Goal: Information Seeking & Learning: Learn about a topic

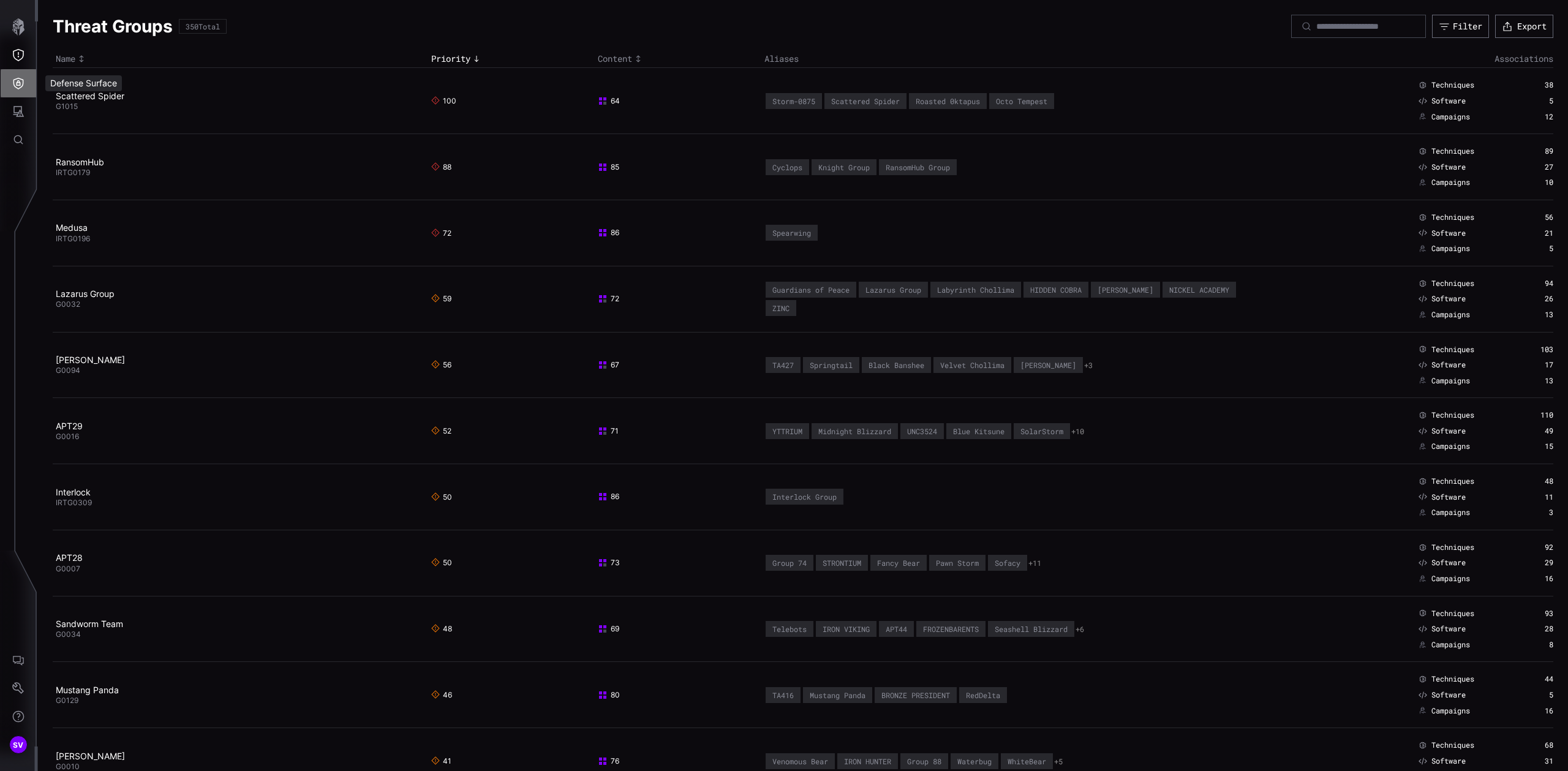
click at [17, 84] on icon "Defense Surface" at bounding box center [18, 83] width 12 height 12
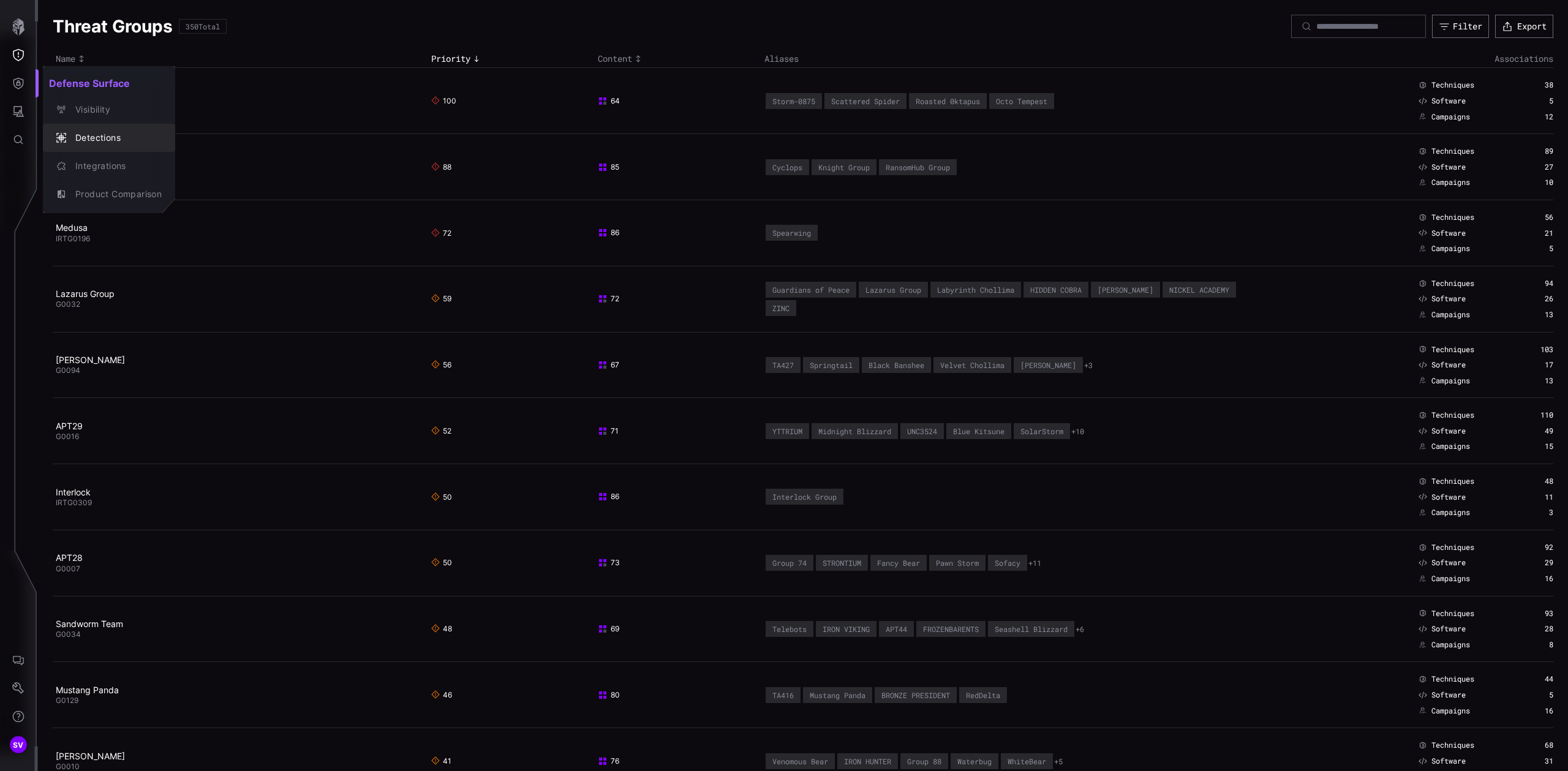
click at [98, 132] on div "Detections" at bounding box center [116, 138] width 92 height 15
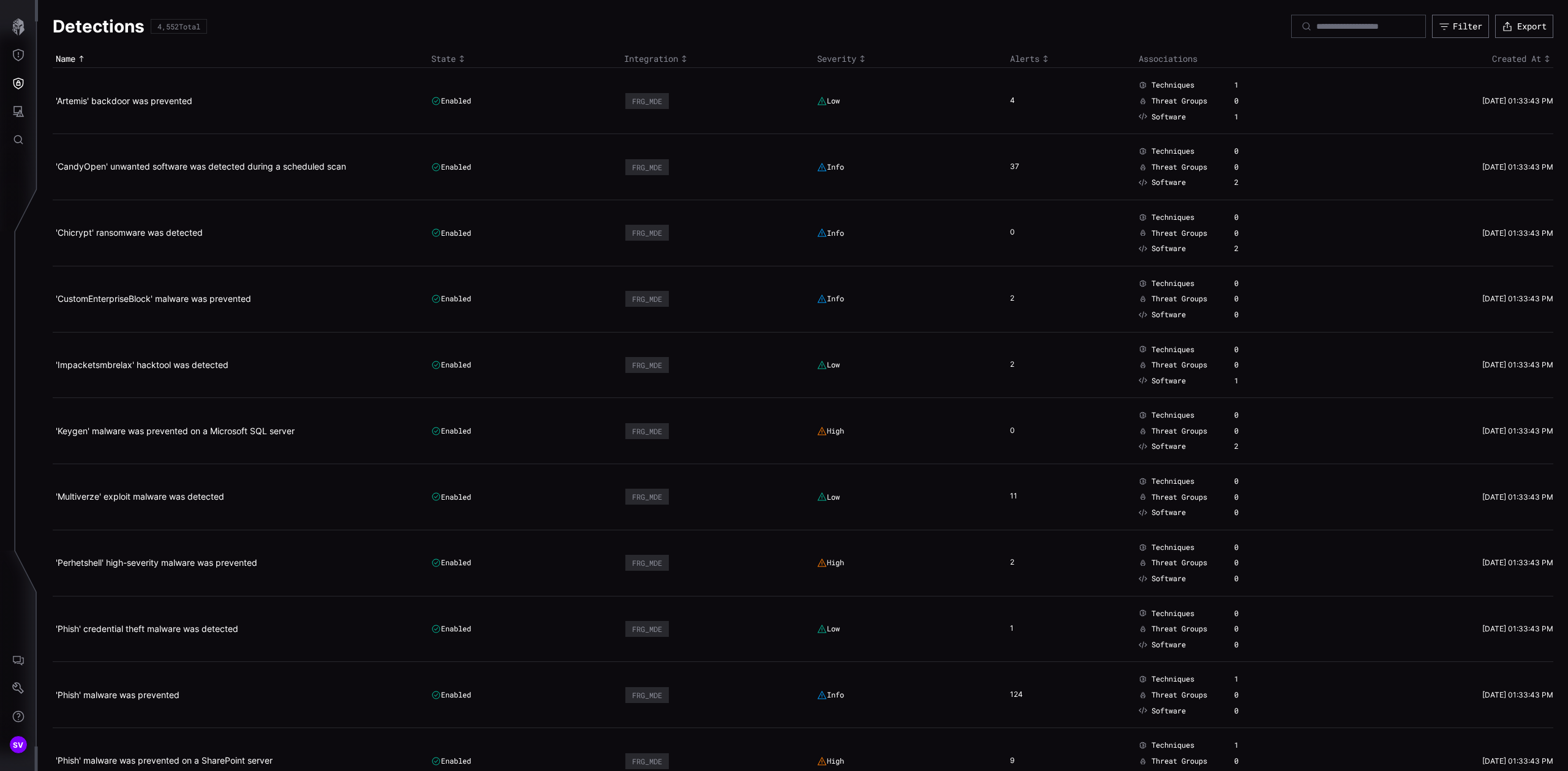
click at [825, 57] on div "Severity" at bounding box center [910, 58] width 187 height 11
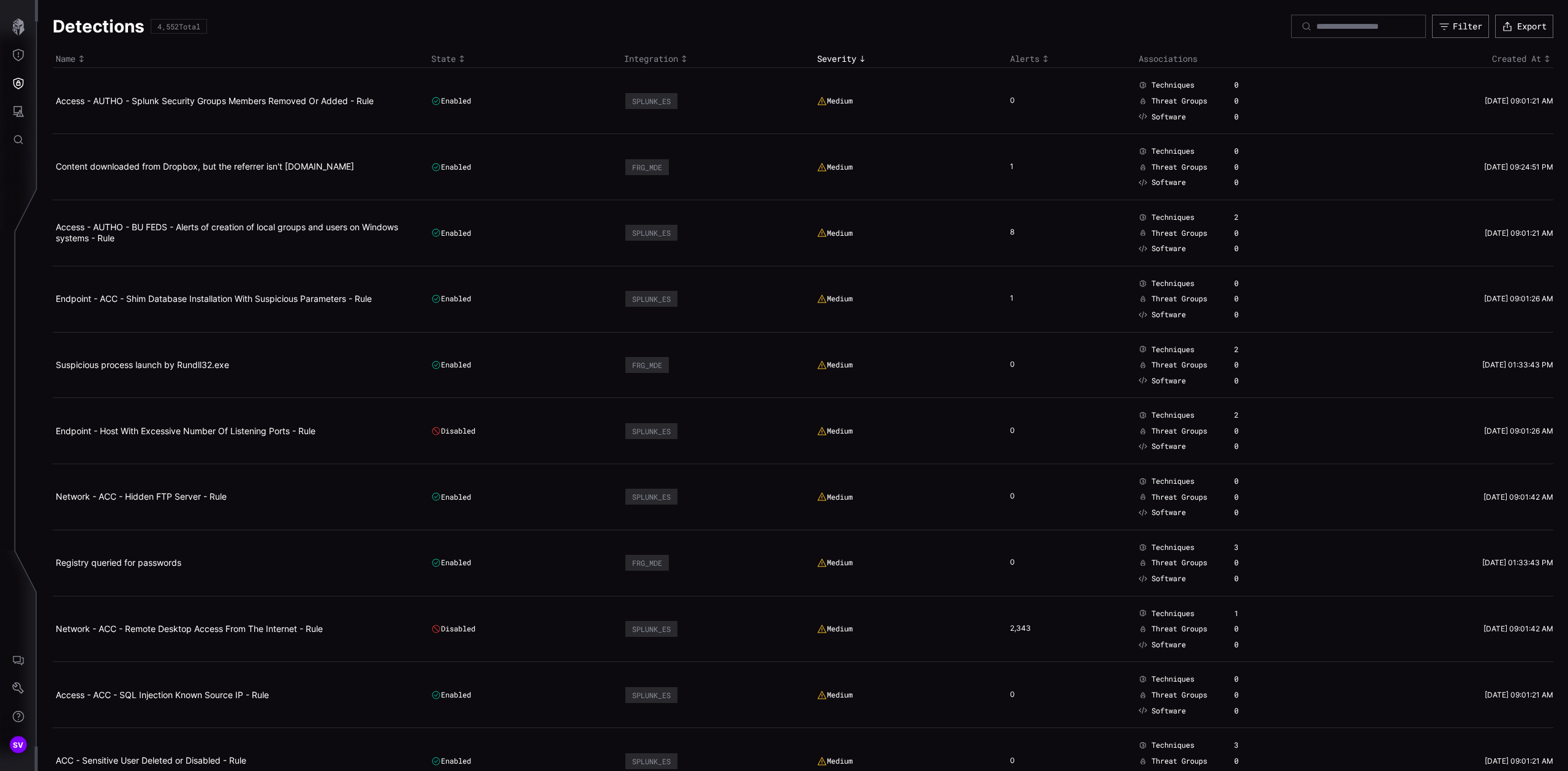
click at [824, 58] on div "Severity" at bounding box center [910, 58] width 187 height 11
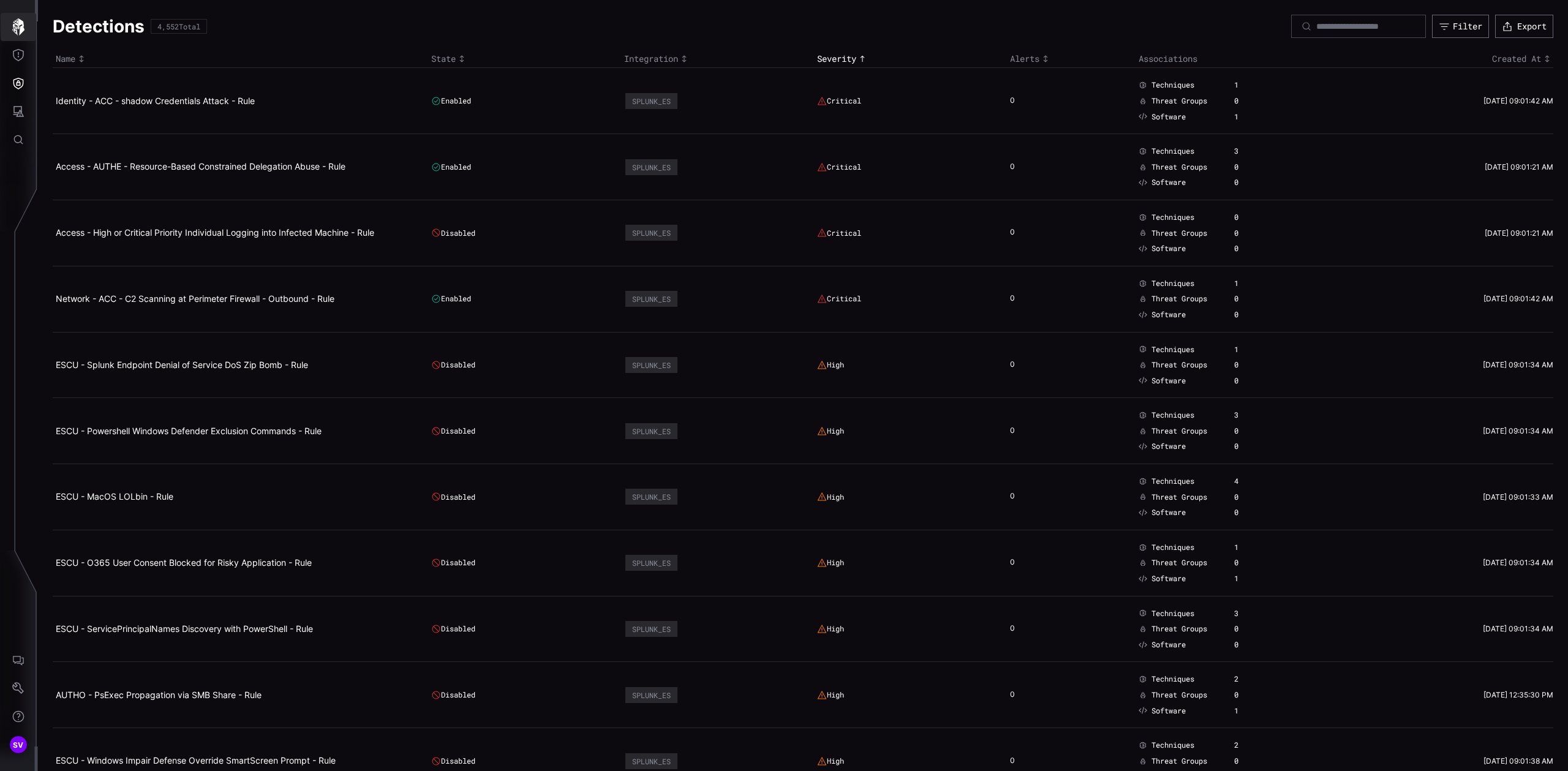
click at [15, 31] on icon "button" at bounding box center [18, 27] width 17 height 17
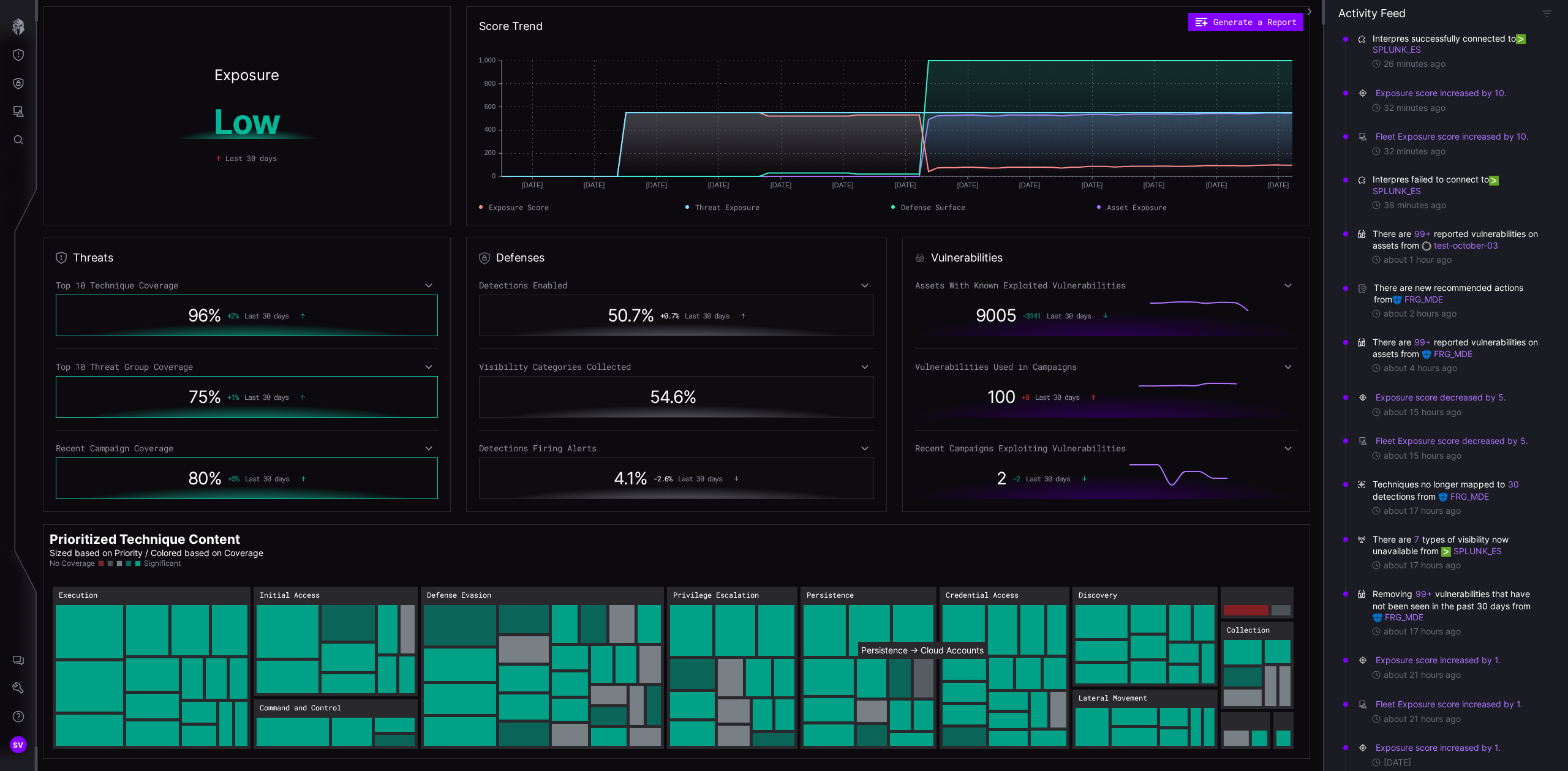
click at [923, 671] on rect "Persistence → Persistence:Cloud Accounts: 24" at bounding box center [924, 678] width 20 height 39
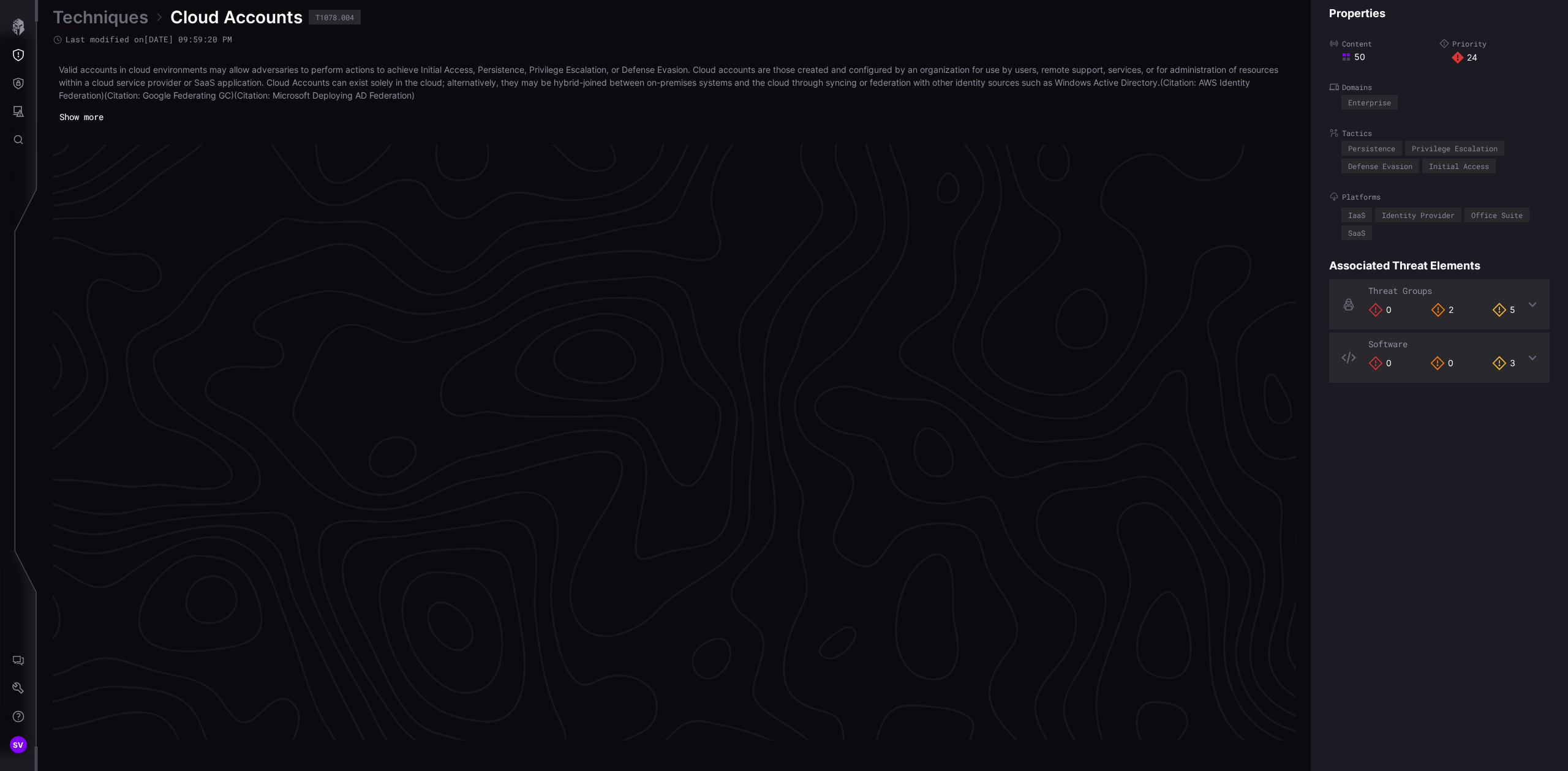
scroll to position [2463, 302]
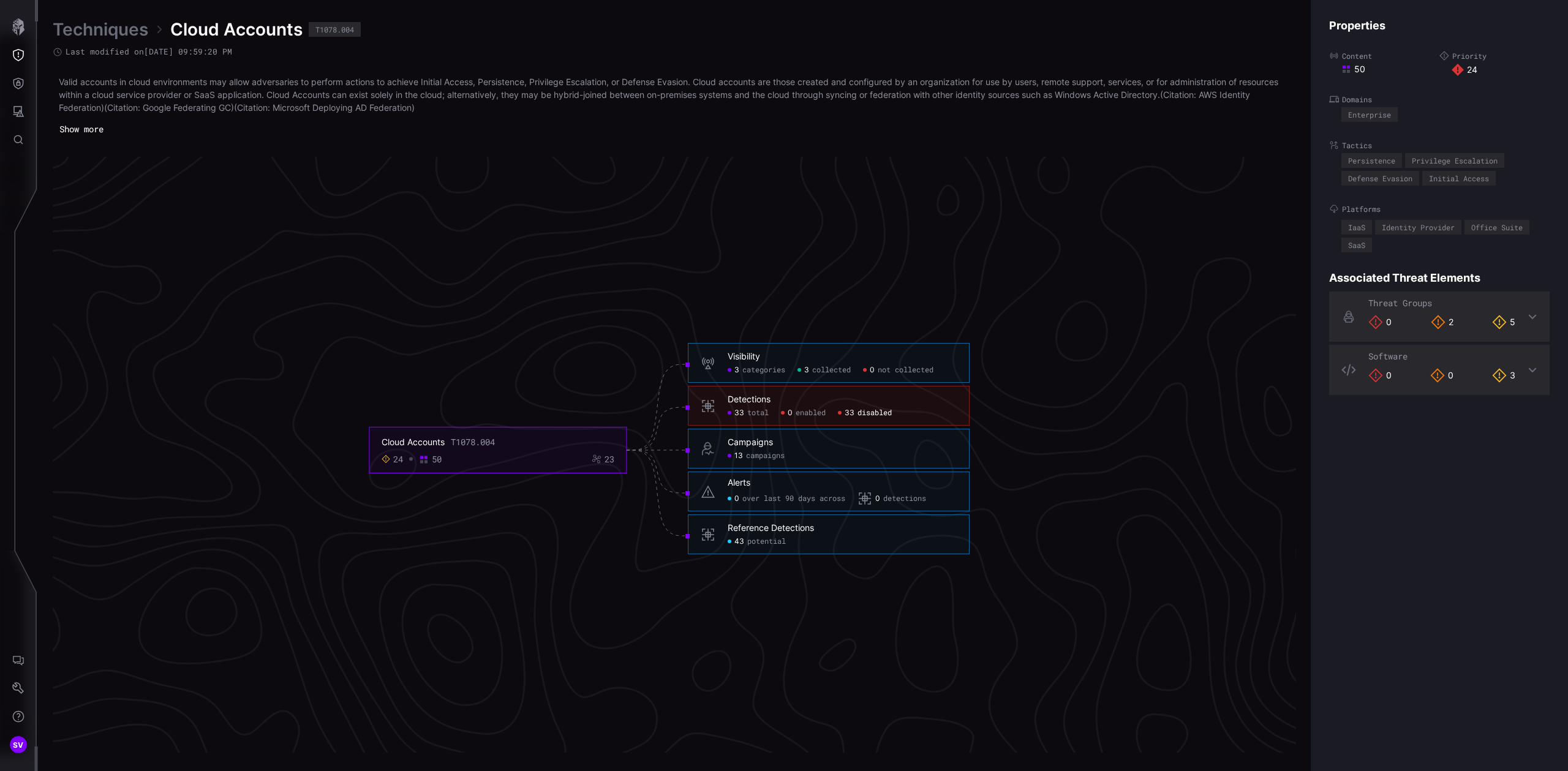
click at [870, 414] on span "disabled" at bounding box center [874, 413] width 34 height 10
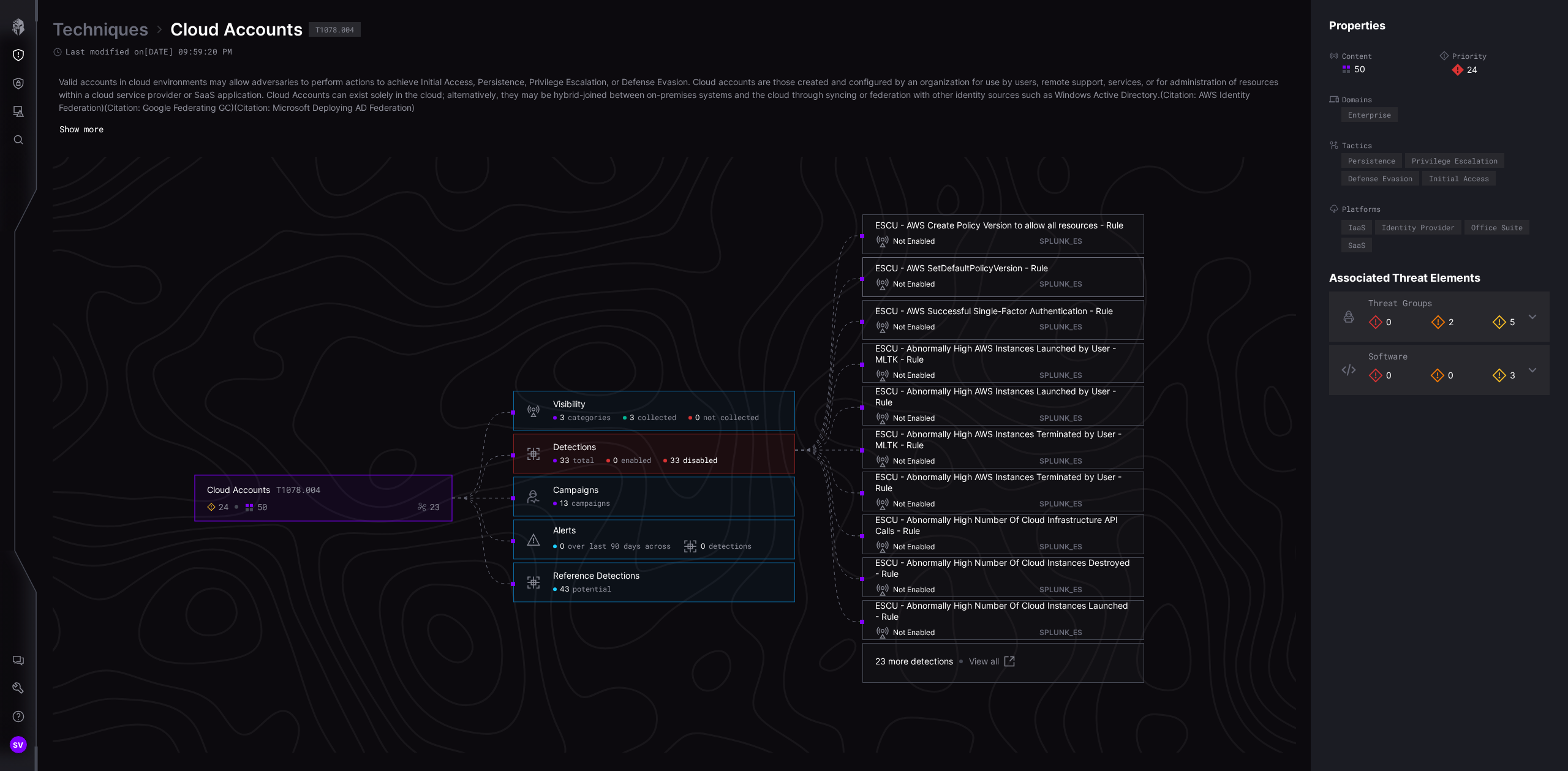
click at [965, 274] on div "ESCU - AWS SetDefaultPolicyVersion - Rule Not Enabled SPLUNK_ES" at bounding box center [1003, 277] width 256 height 29
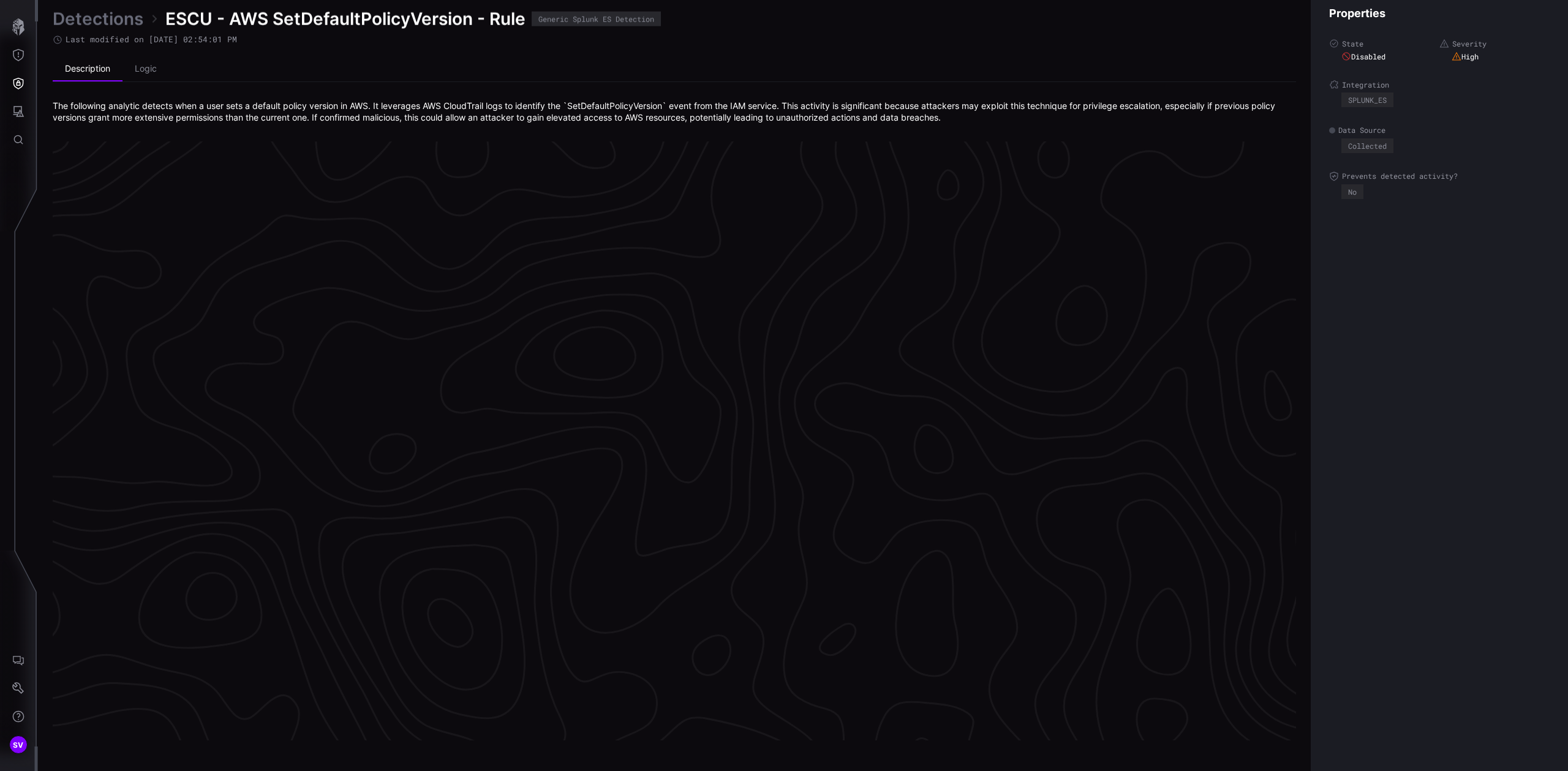
scroll to position [2461, 302]
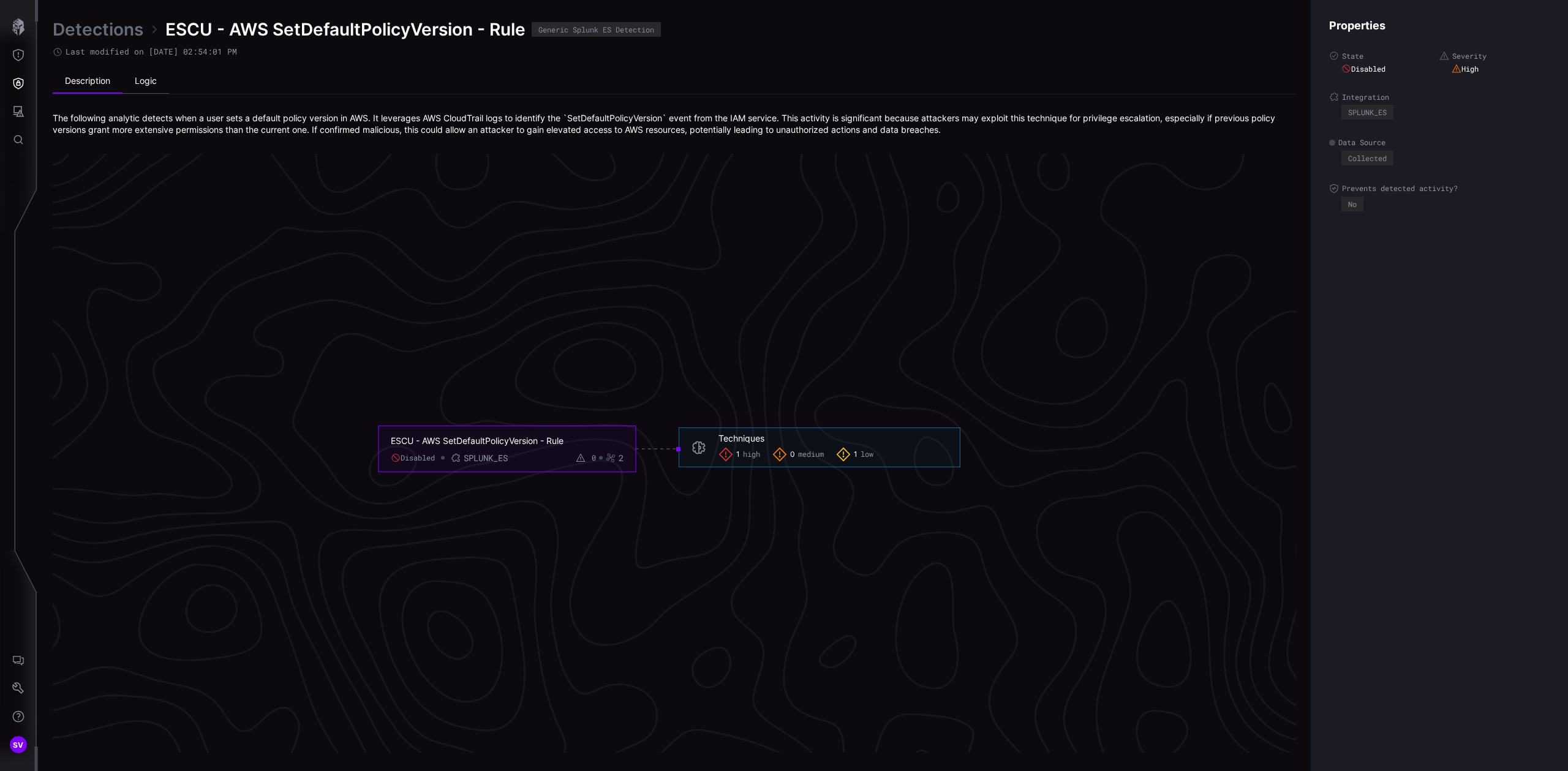
click at [139, 88] on li "Logic" at bounding box center [146, 82] width 46 height 24
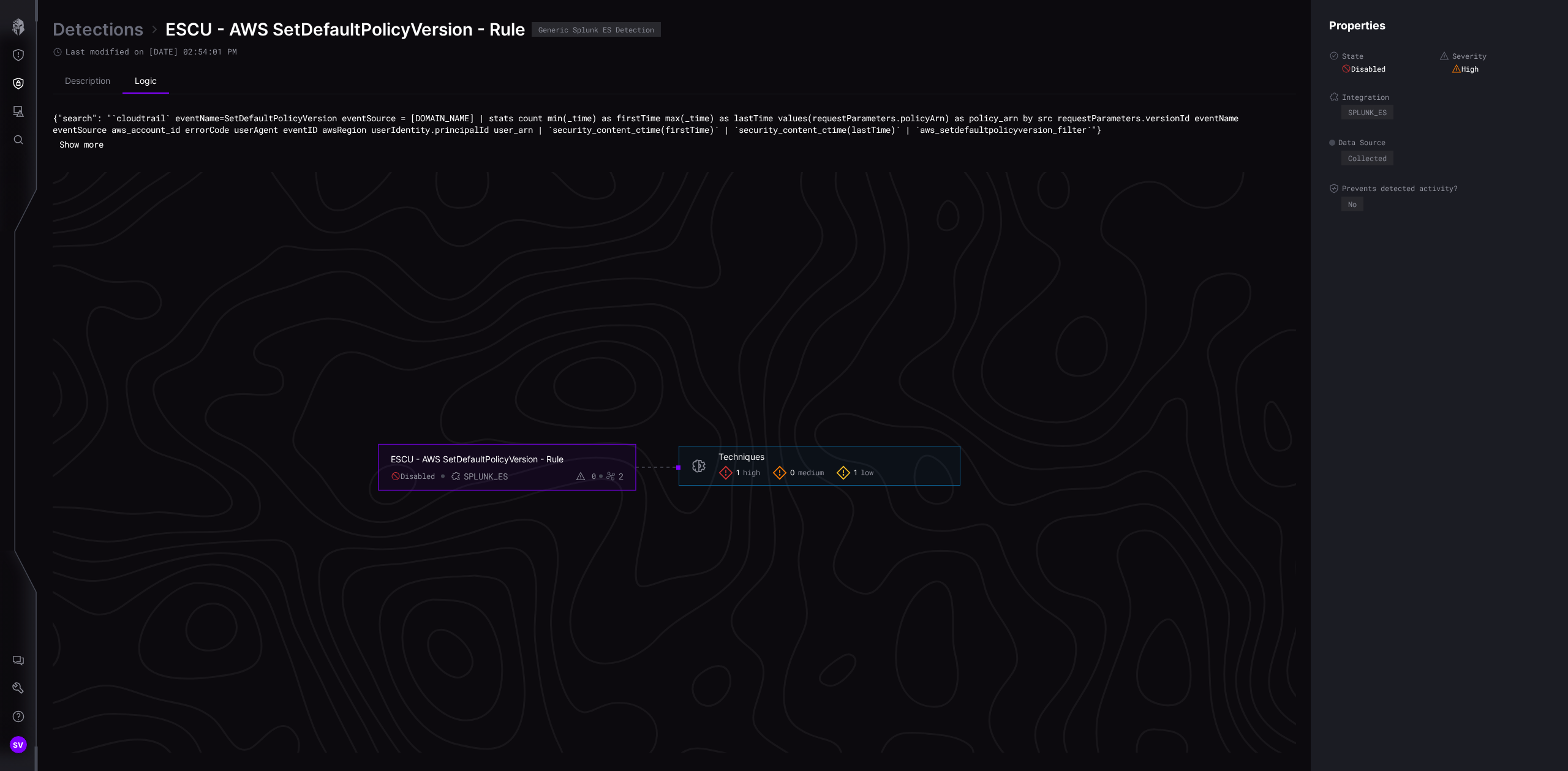
click at [109, 142] on button "Show more" at bounding box center [82, 145] width 58 height 19
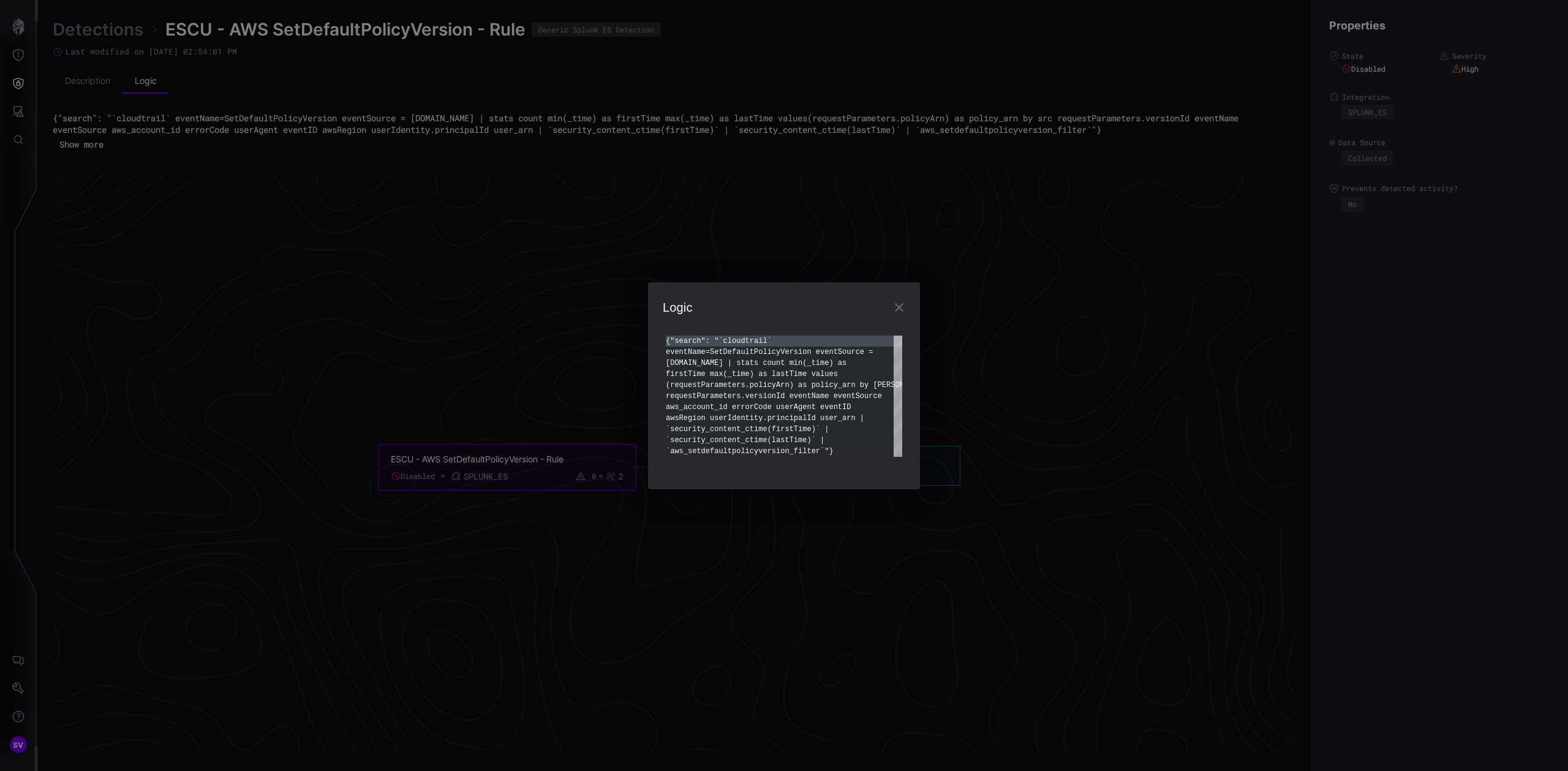
scroll to position [99, 0]
click at [834, 441] on div "{"search": "`cloudtrail` eventName=SetDefaultPolicyVersion eventSource = [DOMAI…" at bounding box center [784, 396] width 236 height 121
type textarea "**********"
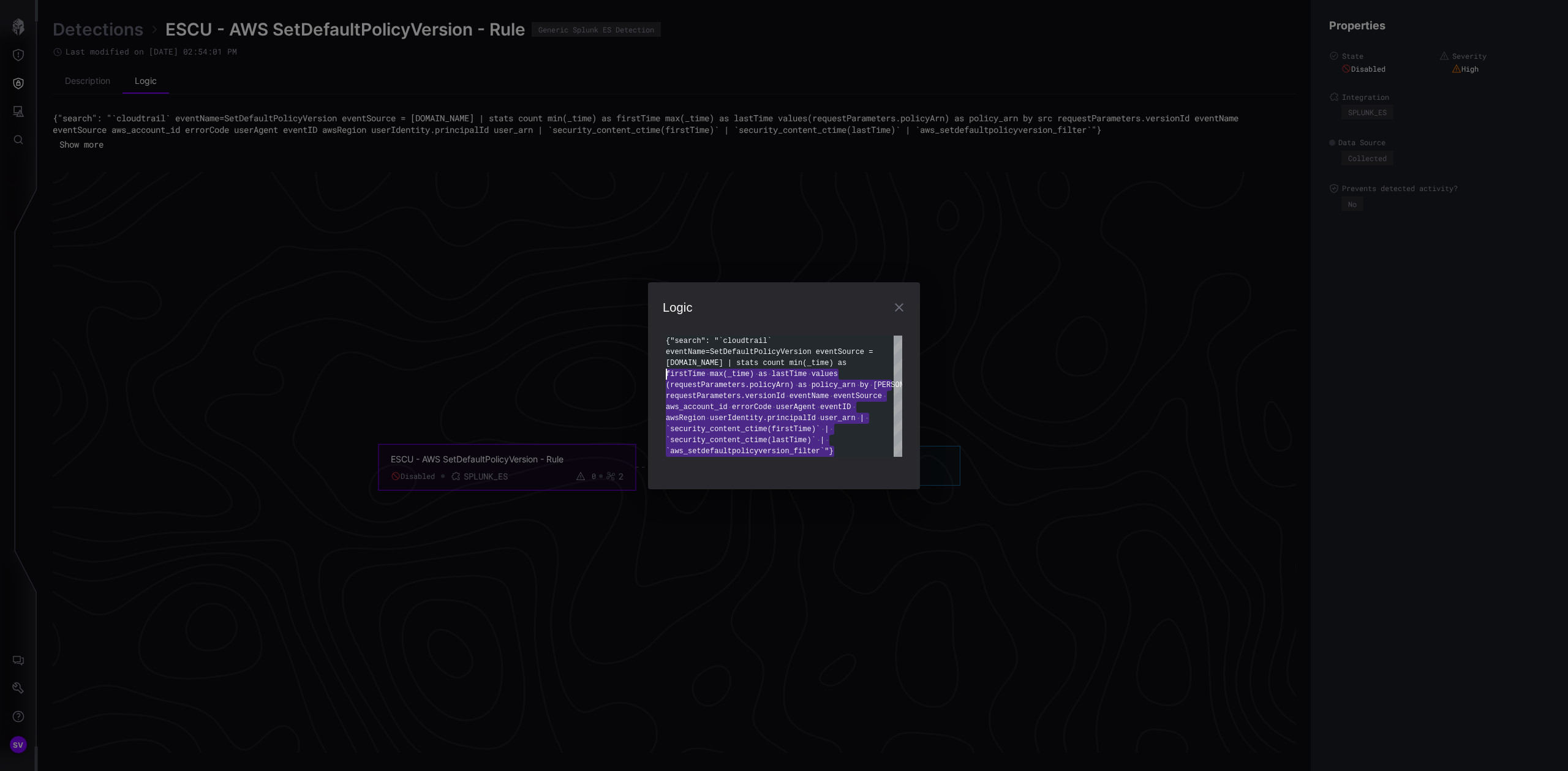
scroll to position [11, 0]
drag, startPoint x: 848, startPoint y: 450, endPoint x: 647, endPoint y: 346, distance: 226.3
click at [665, 346] on div "{"search": "`cloudtrail` eventName=SetDefaultPolicyVersion eventSource = [DOMAI…" at bounding box center [784, 396] width 236 height 121
click at [536, 258] on div "**********" at bounding box center [784, 386] width 1568 height 771
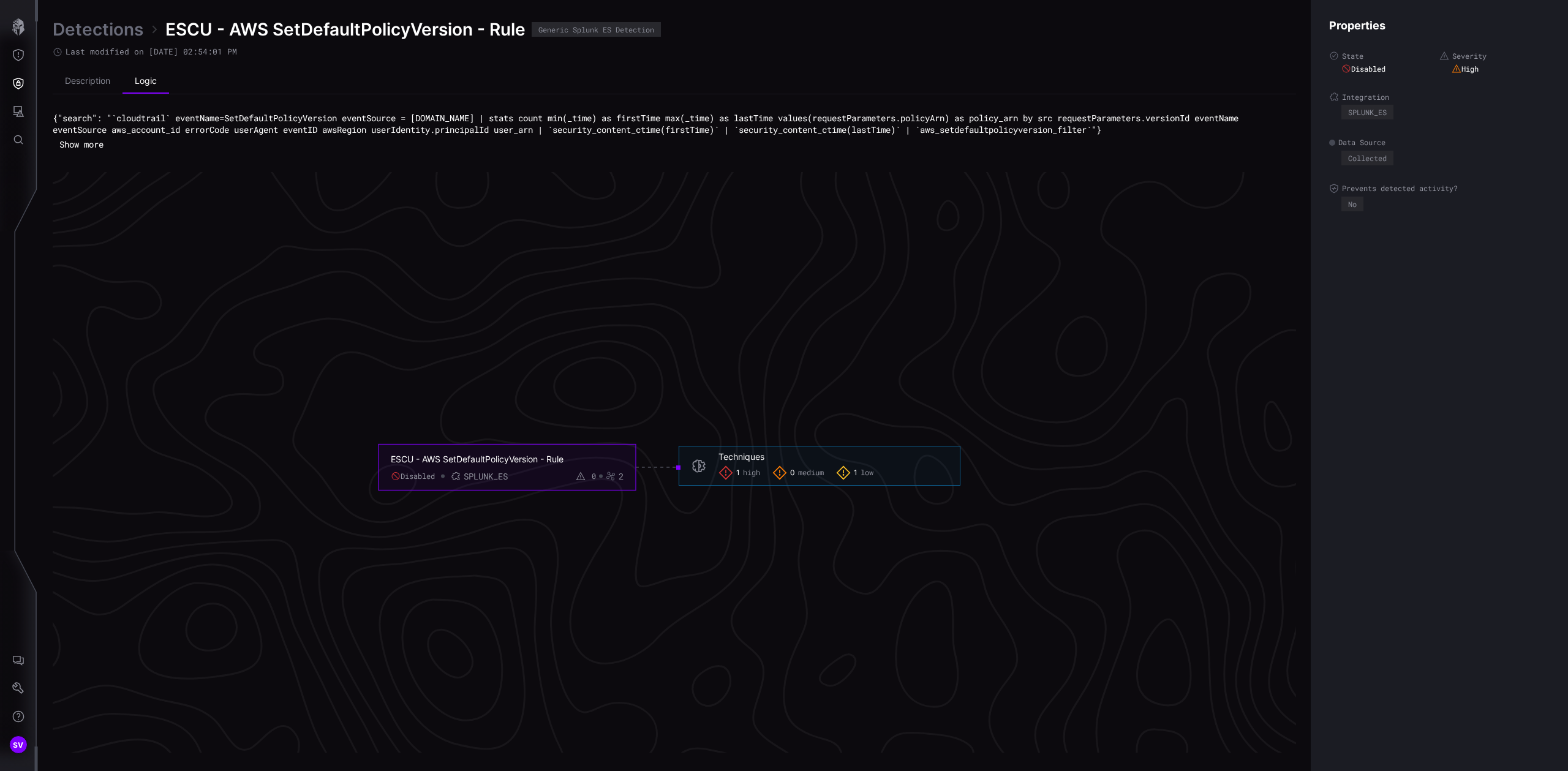
click at [82, 143] on button "Show more" at bounding box center [82, 145] width 58 height 19
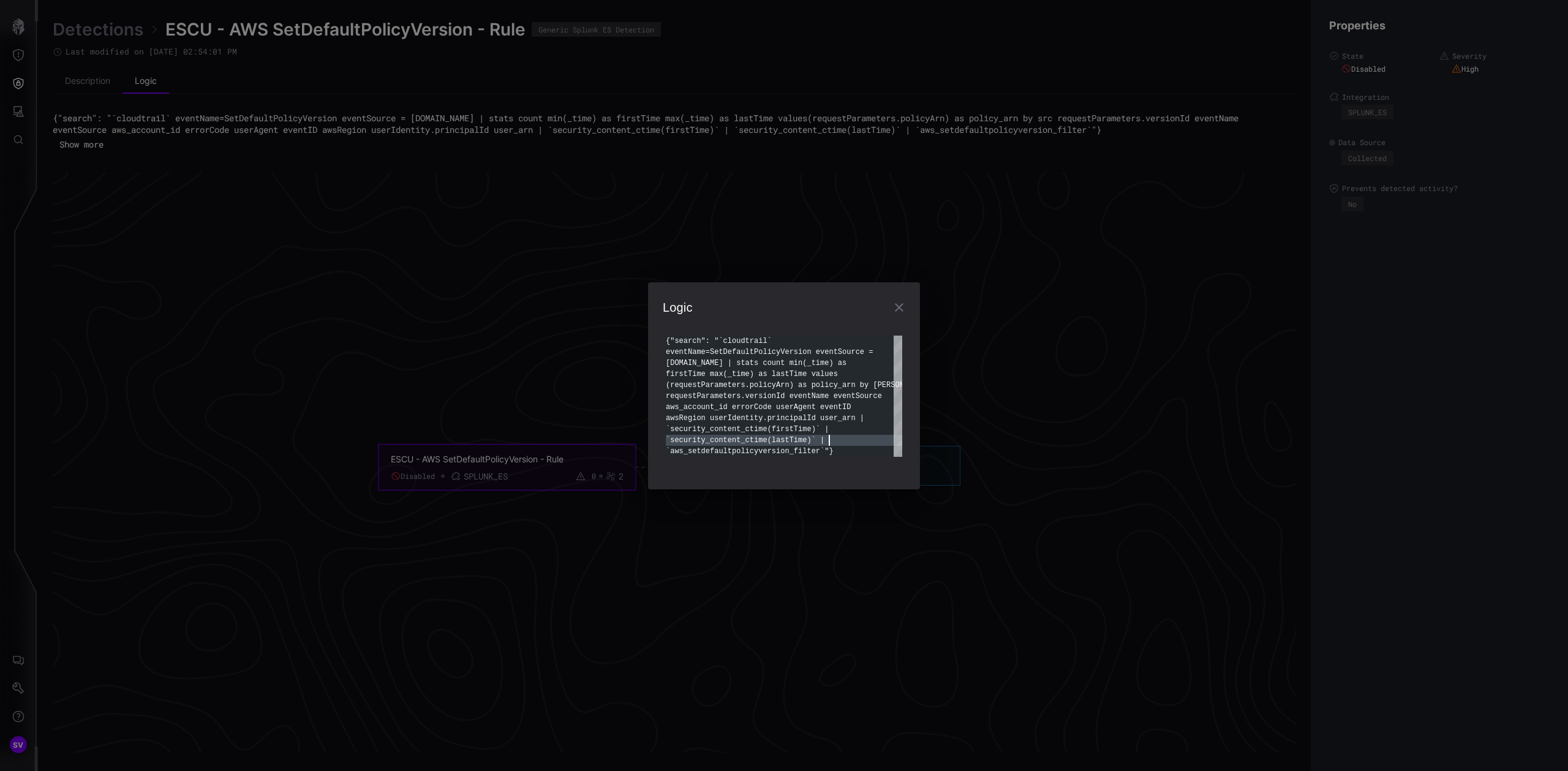
scroll to position [99, 0]
click at [842, 443] on div "{"search": "`cloudtrail` eventName=SetDefaultPolicyVersion eventSource = [DOMAI…" at bounding box center [784, 396] width 236 height 121
click at [844, 451] on div "{"search": "`cloudtrail` eventName=SetDefaultPolicyVersion eventSource = [DOMAI…" at bounding box center [784, 396] width 236 height 121
type textarea "**********"
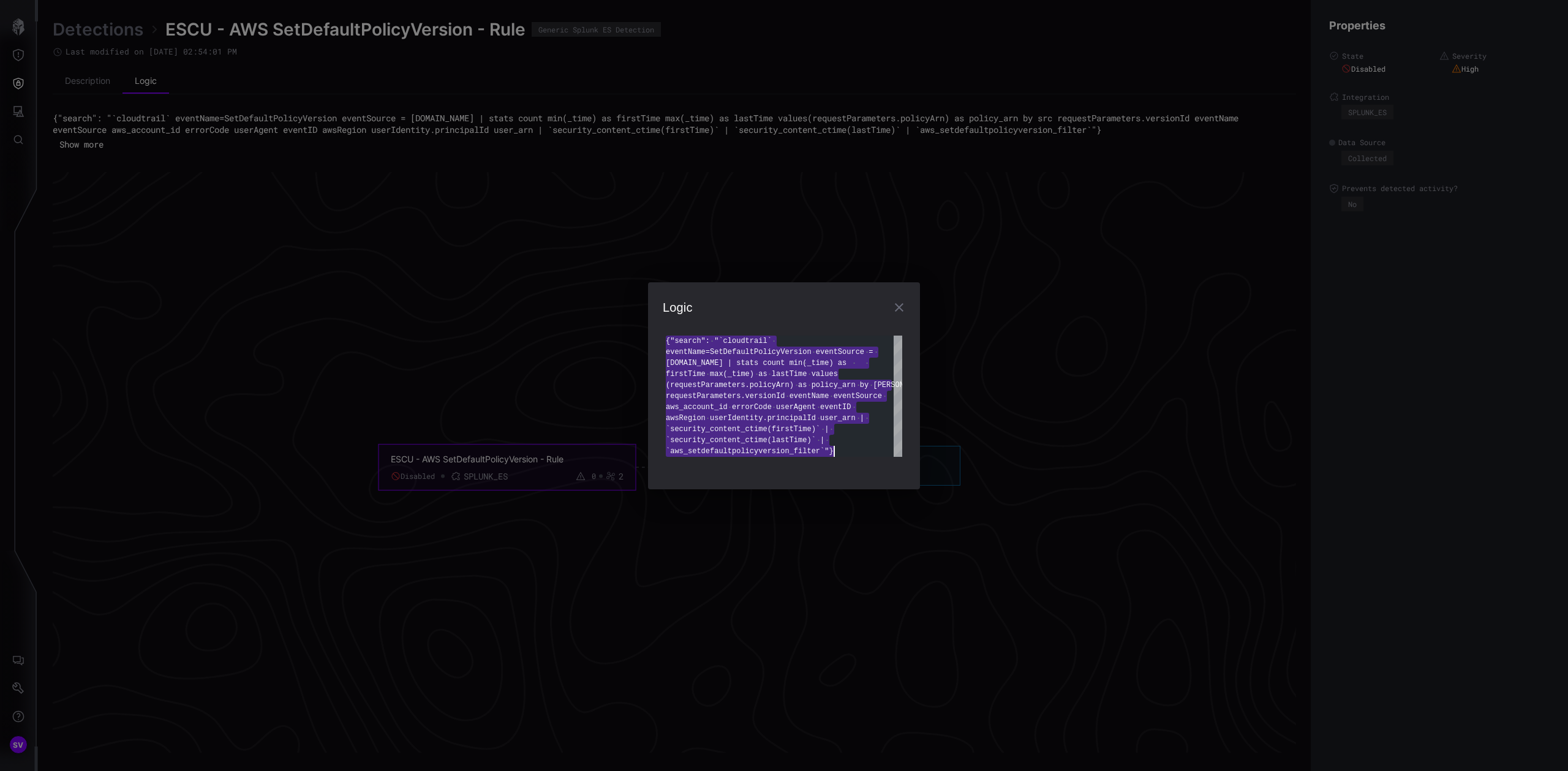
click at [1076, 280] on div "**********" at bounding box center [784, 386] width 1568 height 771
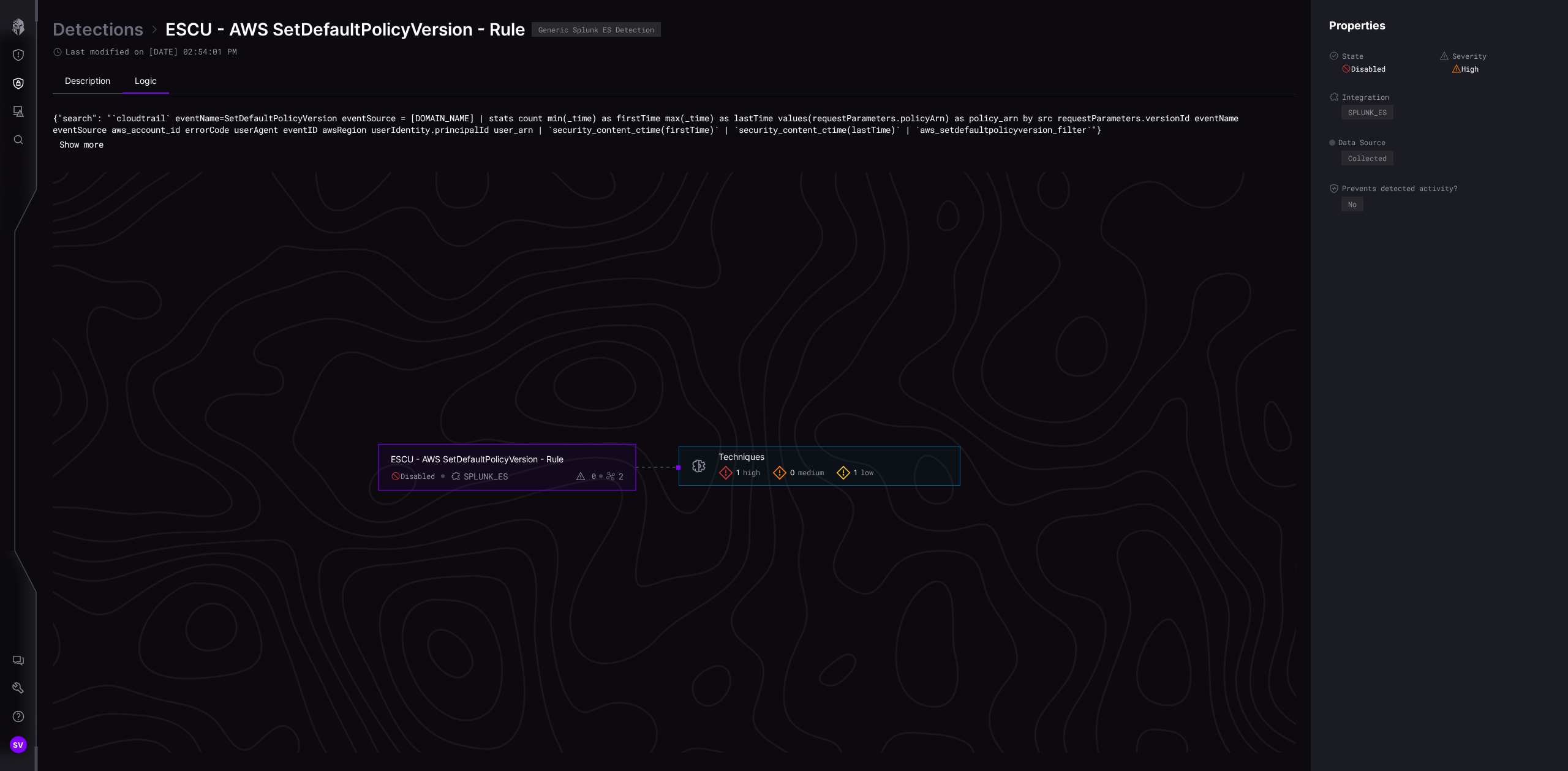
click at [91, 81] on li "Description" at bounding box center [87, 82] width 70 height 24
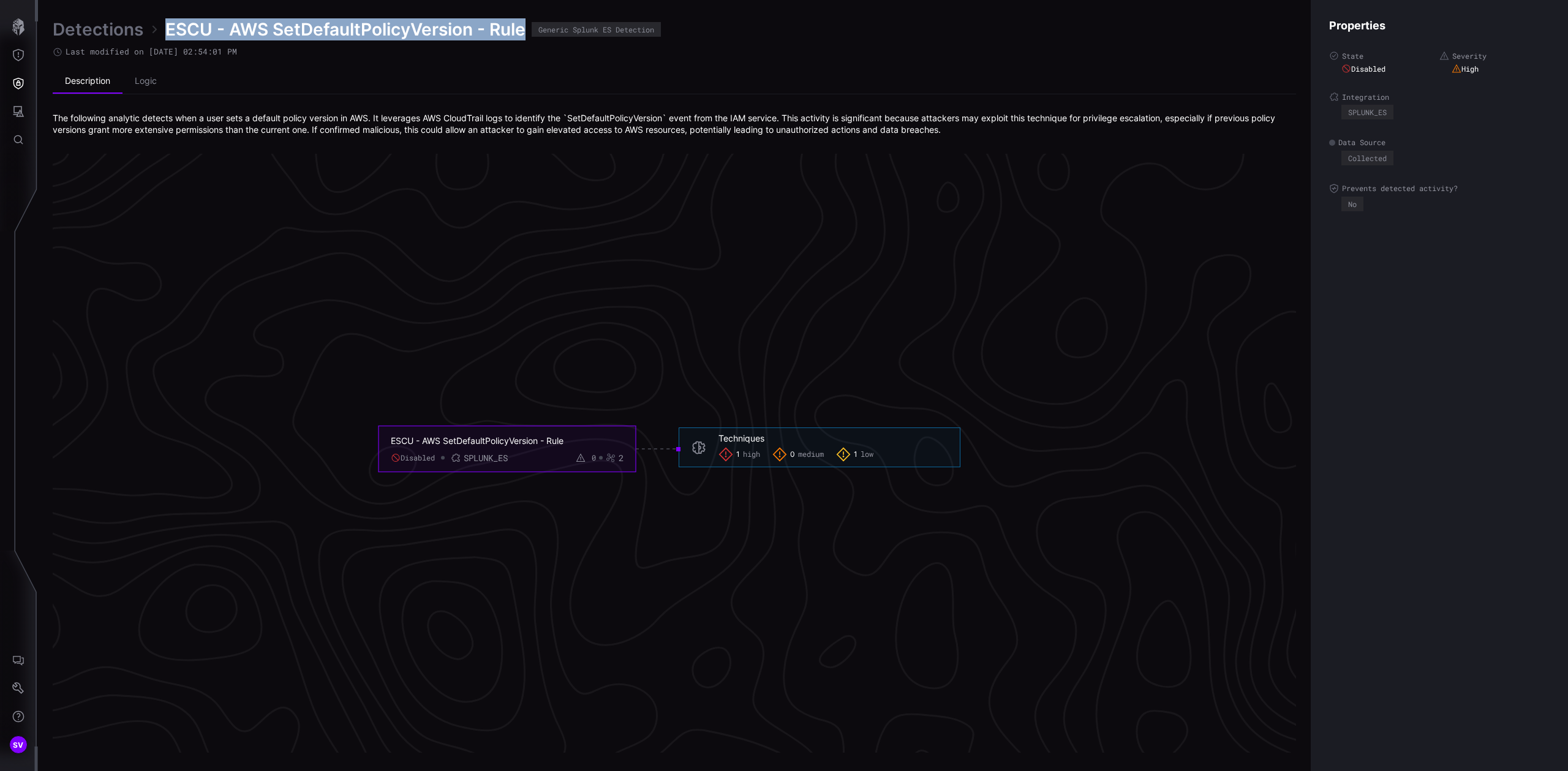
drag, startPoint x: 524, startPoint y: 30, endPoint x: 164, endPoint y: 29, distance: 360.0
click at [164, 29] on div "Detections ESCU - AWS SetDefaultPolicyVersion - Rule Generic Splunk ES Detection" at bounding box center [674, 30] width 1244 height 22
copy span "ESCU - AWS SetDefaultPolicyVersion - Rule"
click at [107, 26] on link "Detections" at bounding box center [98, 30] width 91 height 22
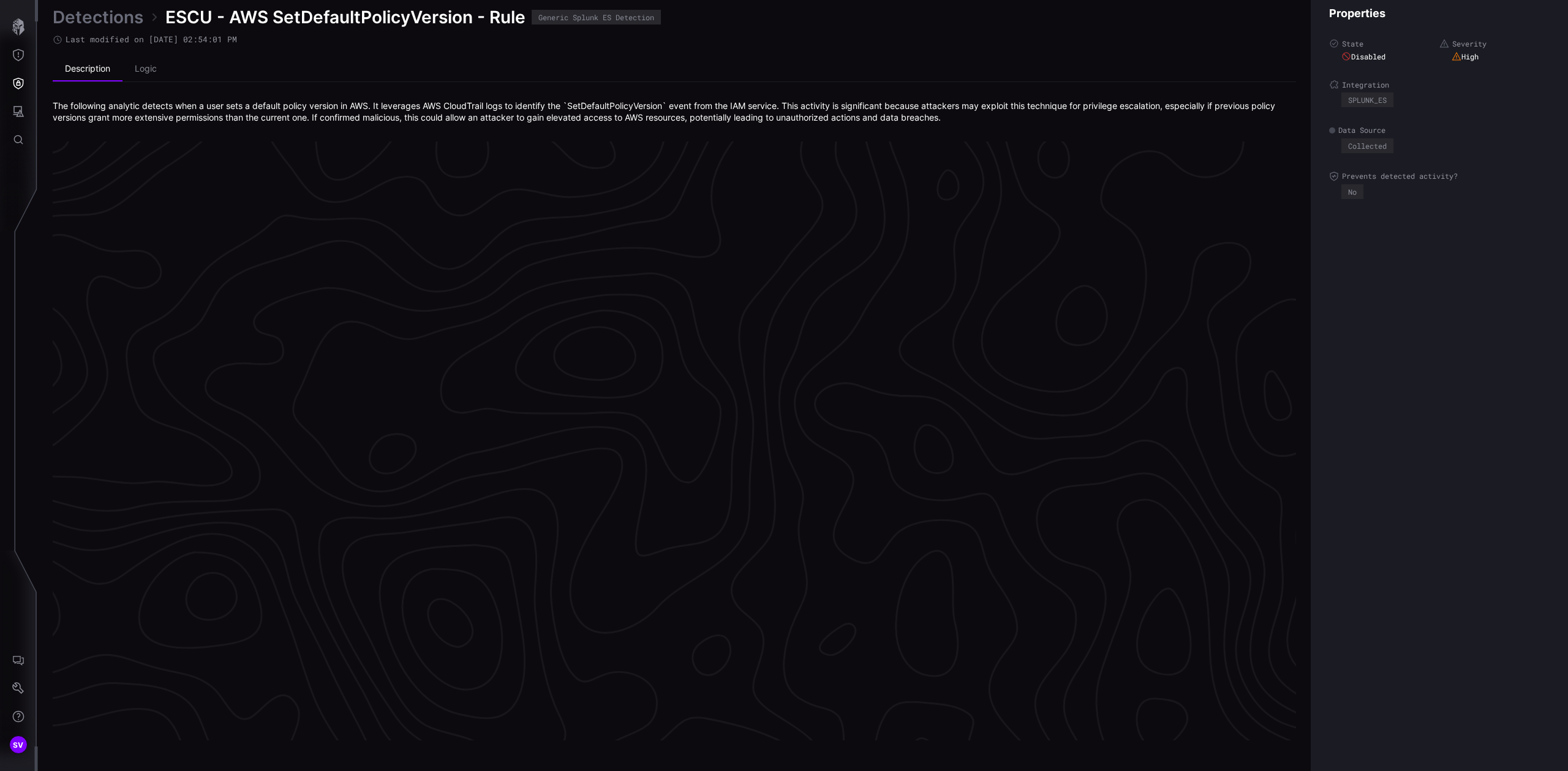
scroll to position [2461, 302]
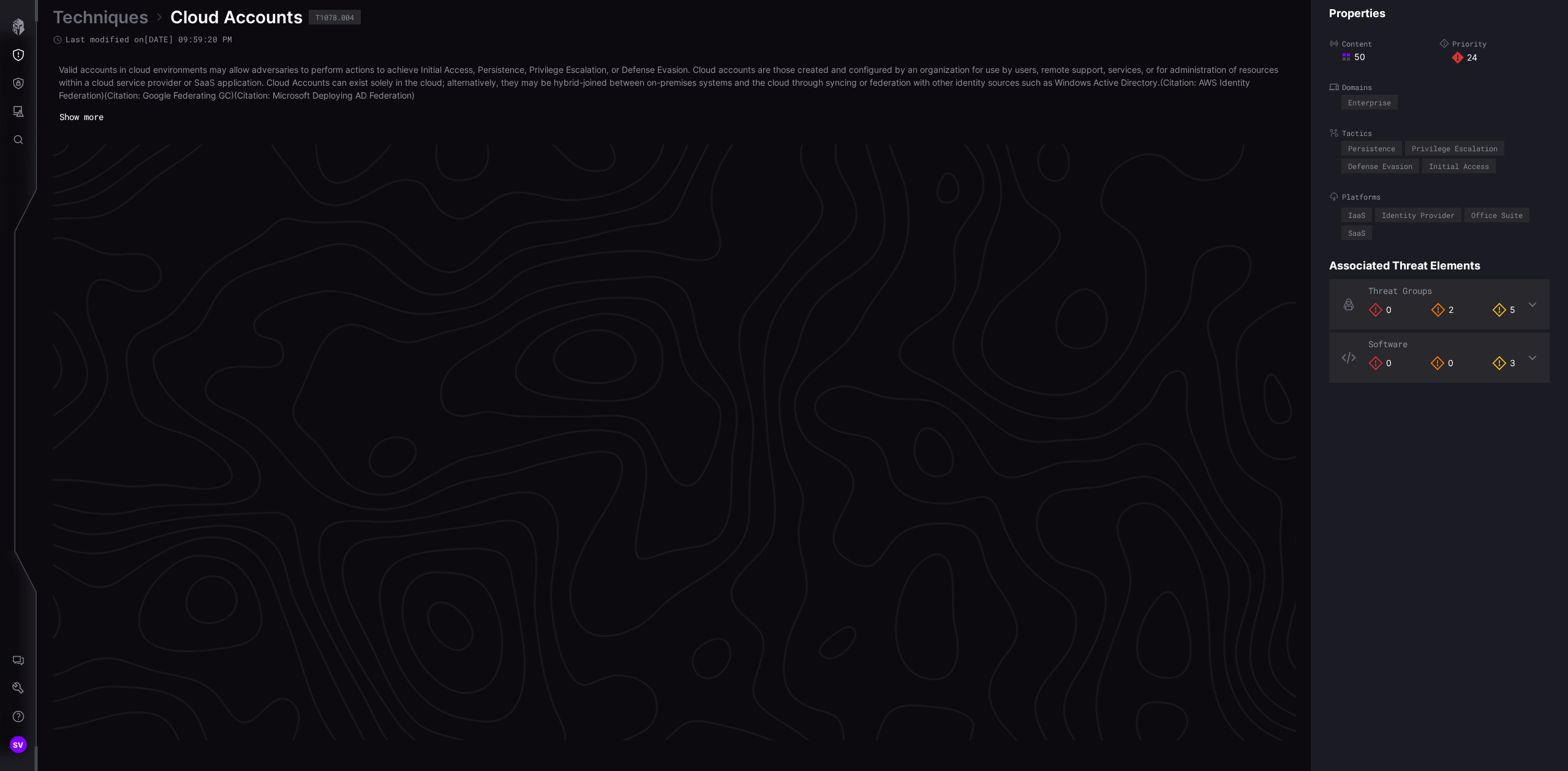
scroll to position [2463, 302]
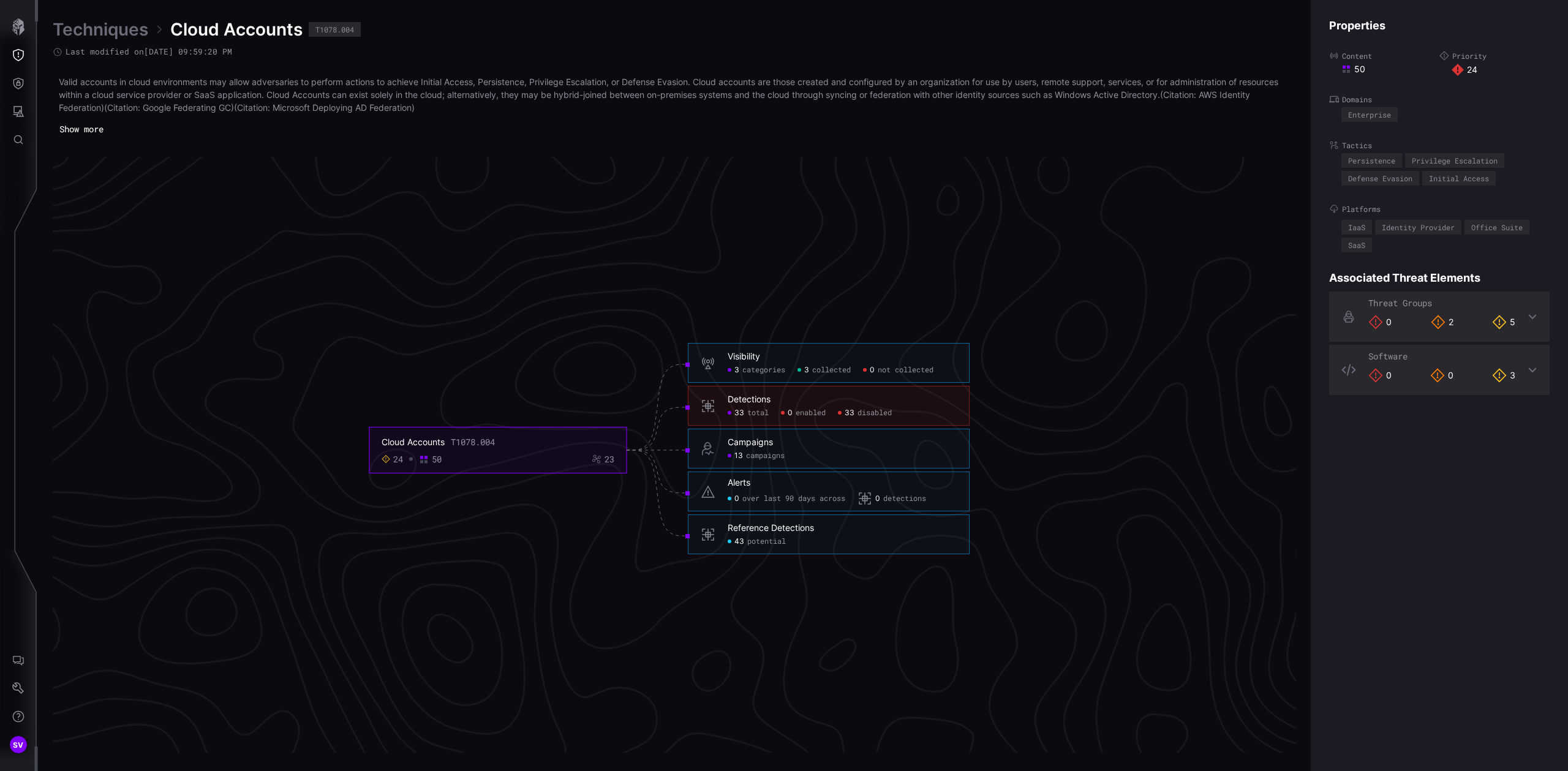
click at [862, 415] on span "disabled" at bounding box center [874, 413] width 34 height 10
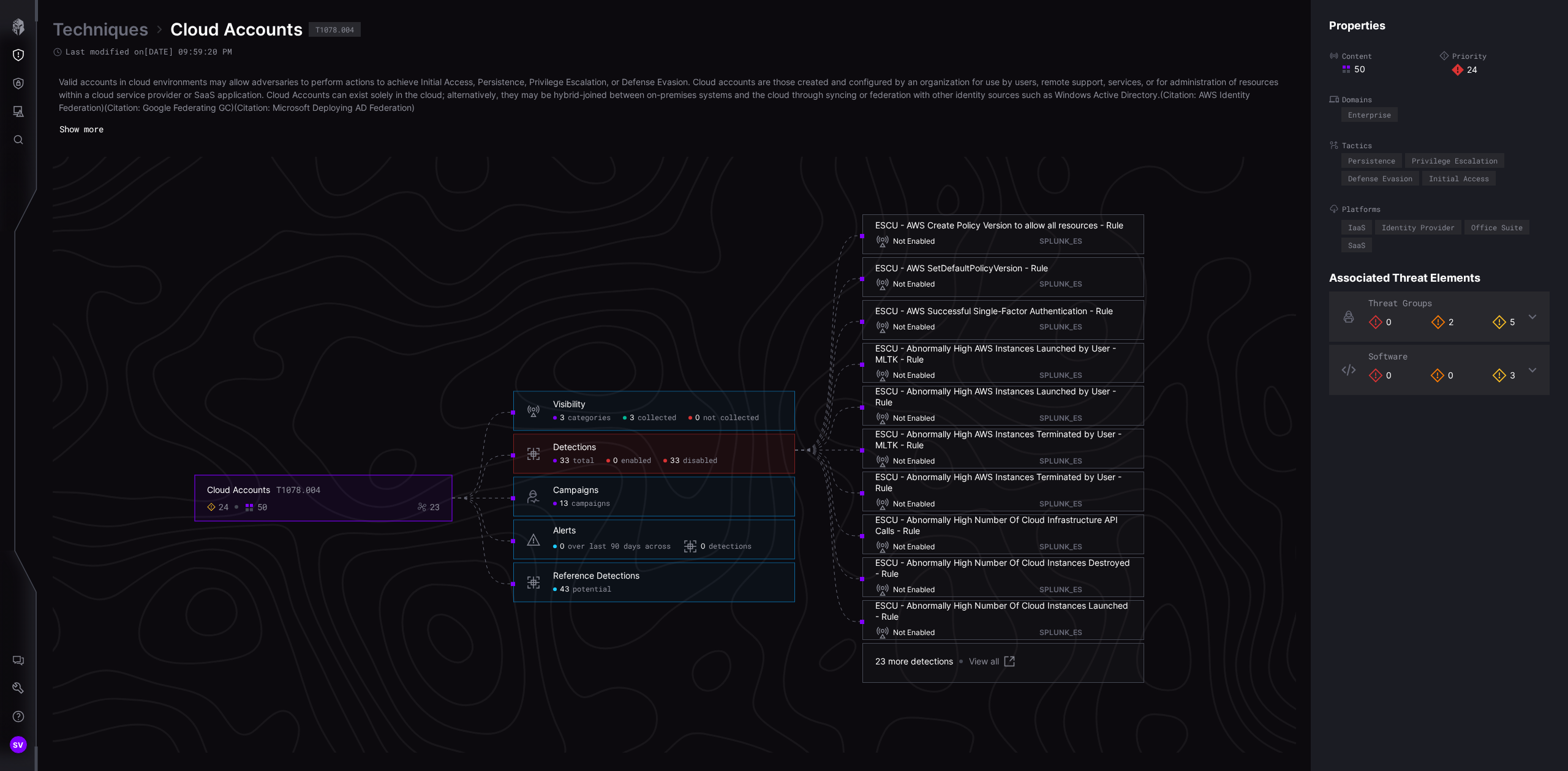
click at [984, 661] on link "View all" at bounding box center [992, 661] width 48 height 15
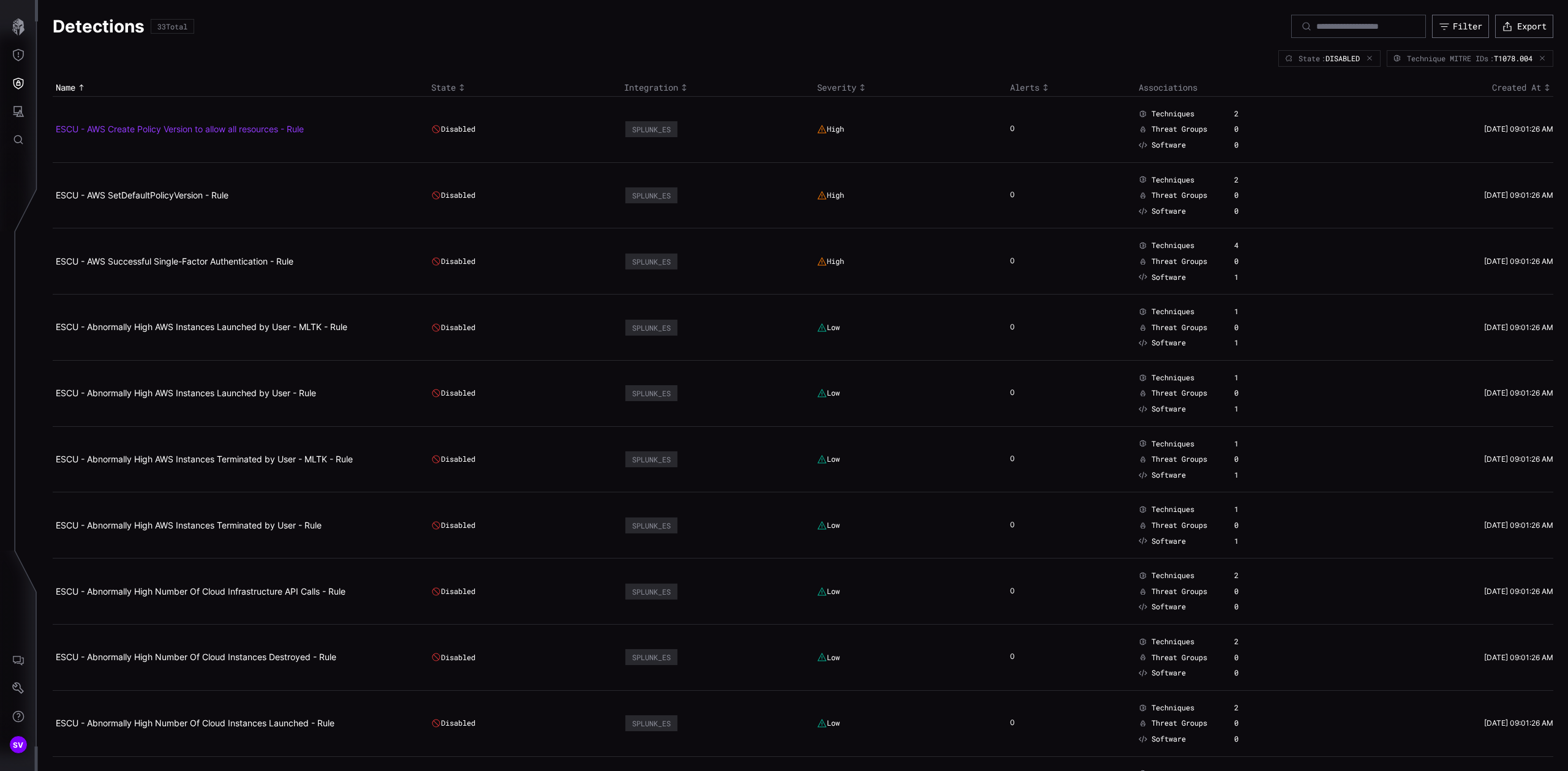
click at [166, 134] on link "ESCU - AWS Create Policy Version to allow all resources - Rule" at bounding box center [180, 129] width 248 height 10
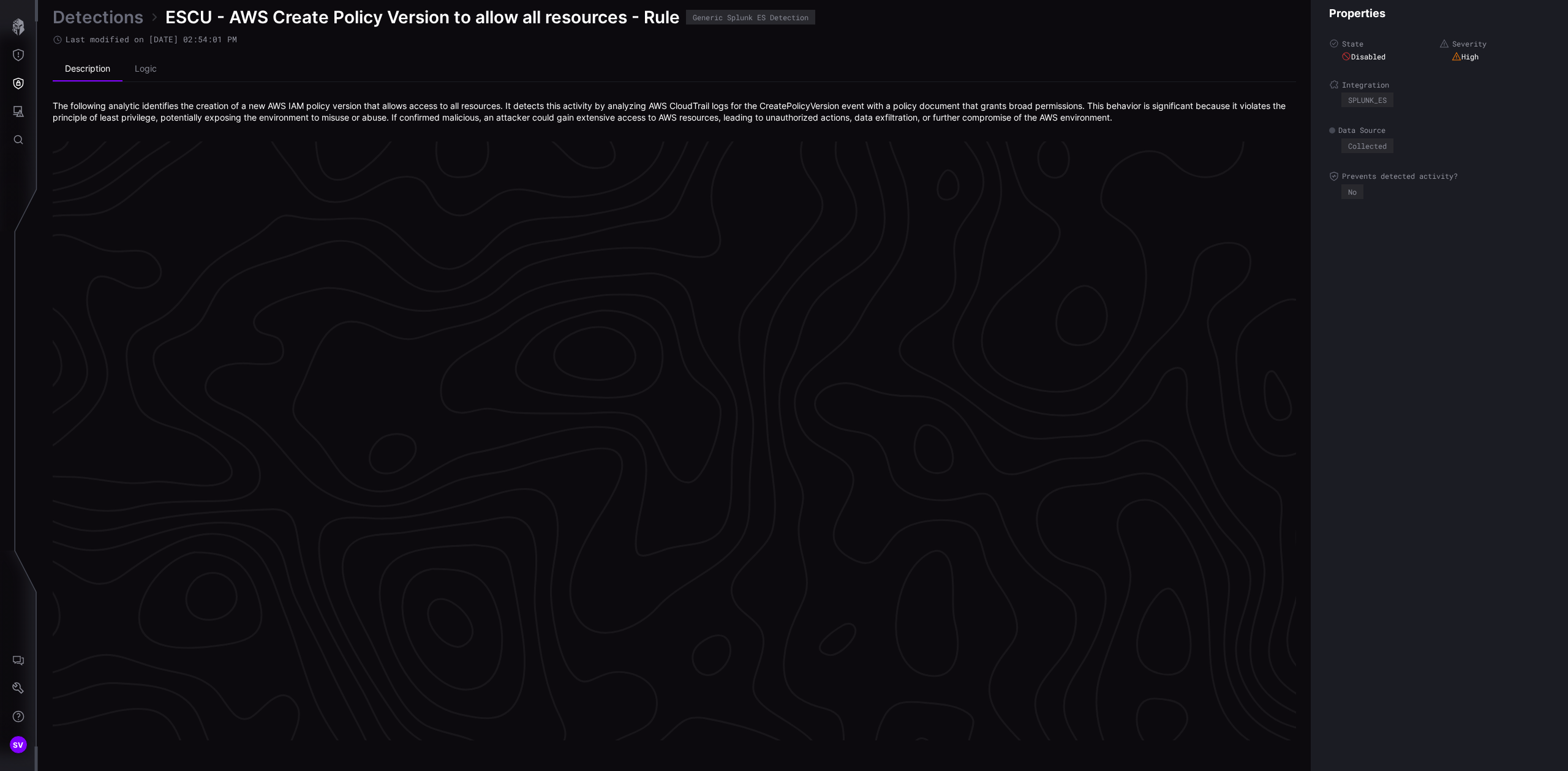
scroll to position [2461, 302]
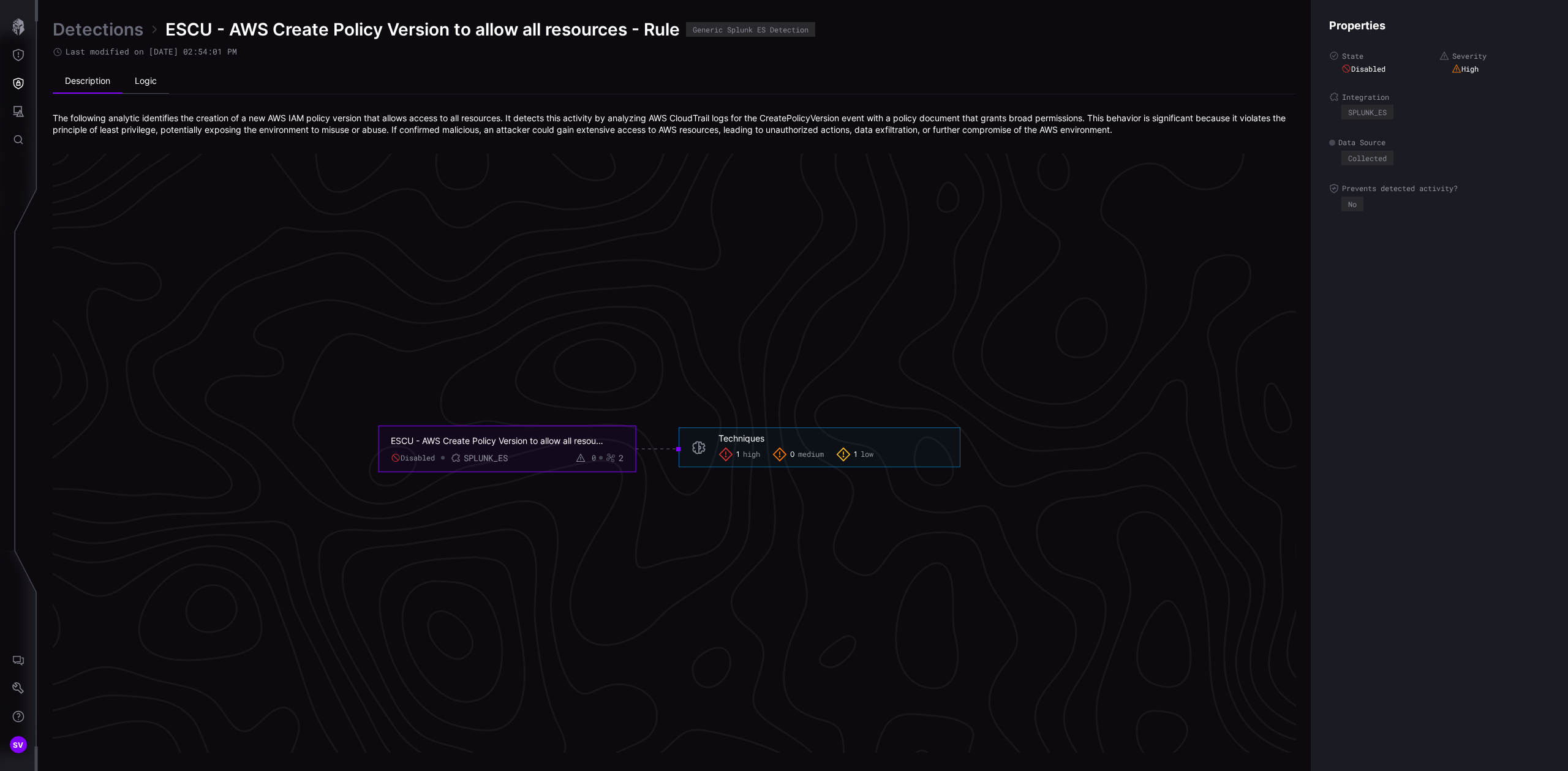
click at [160, 79] on li "Logic" at bounding box center [146, 82] width 46 height 24
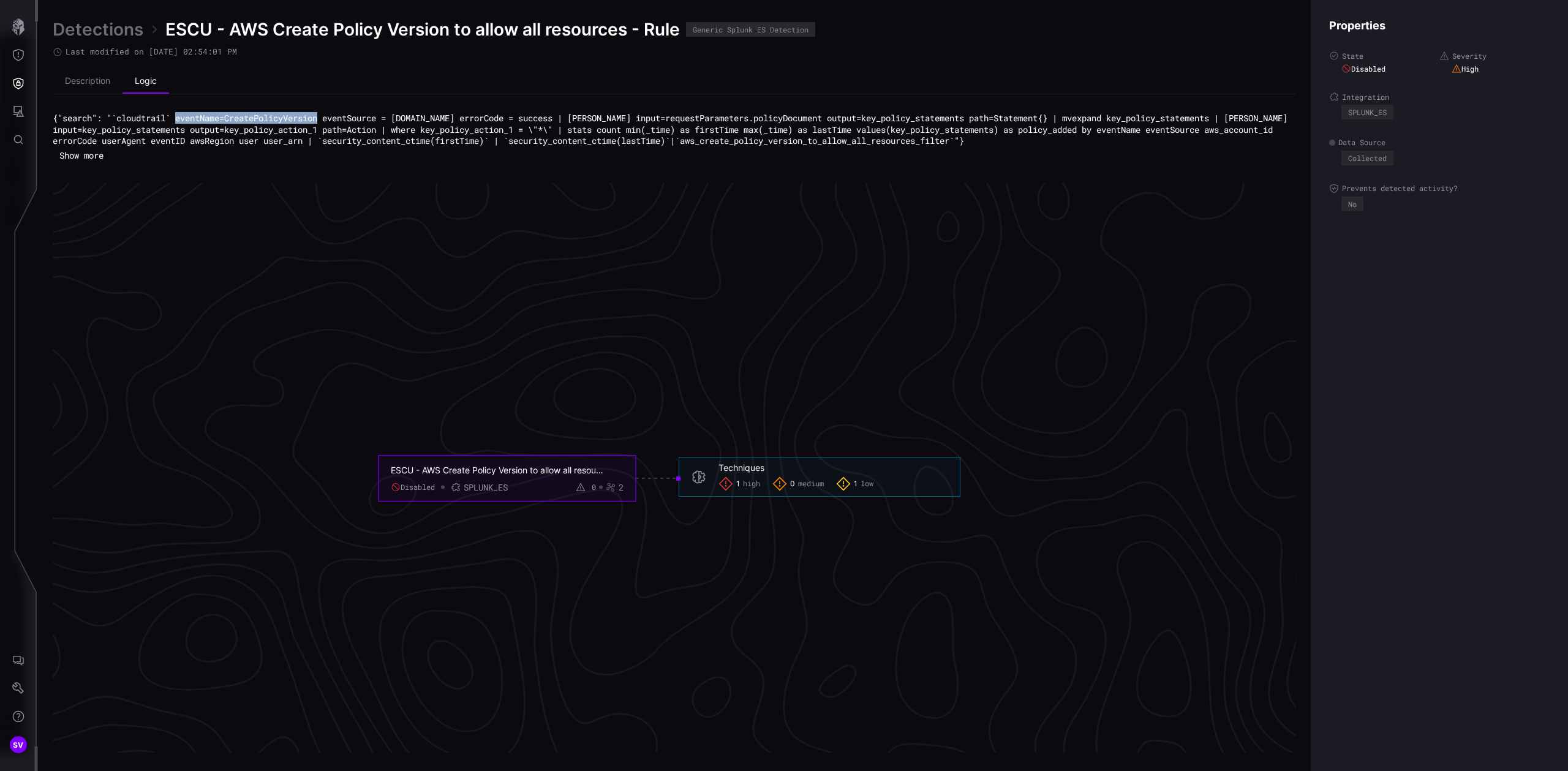
drag, startPoint x: 330, startPoint y: 118, endPoint x: 181, endPoint y: 115, distance: 149.0
click at [181, 115] on code "{"search": "`cloudtrail` eventName=CreatePolicyVersion eventSource = [DOMAIN_NA…" at bounding box center [673, 128] width 1240 height 33
copy code "eventName=CreatePolicyVersion"
click at [95, 30] on link "Detections" at bounding box center [98, 30] width 91 height 22
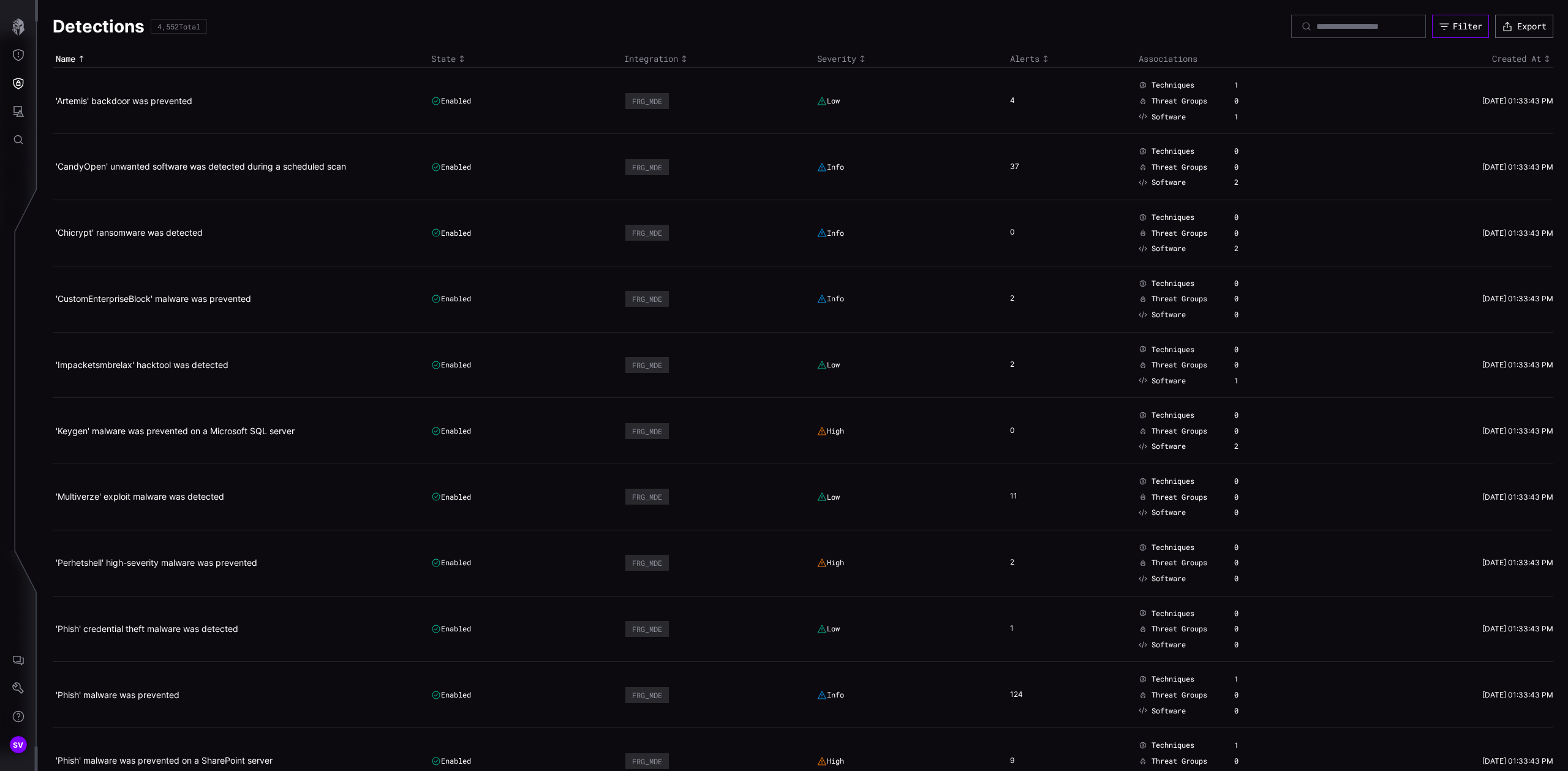
click at [1456, 28] on div "Filter" at bounding box center [1468, 26] width 30 height 11
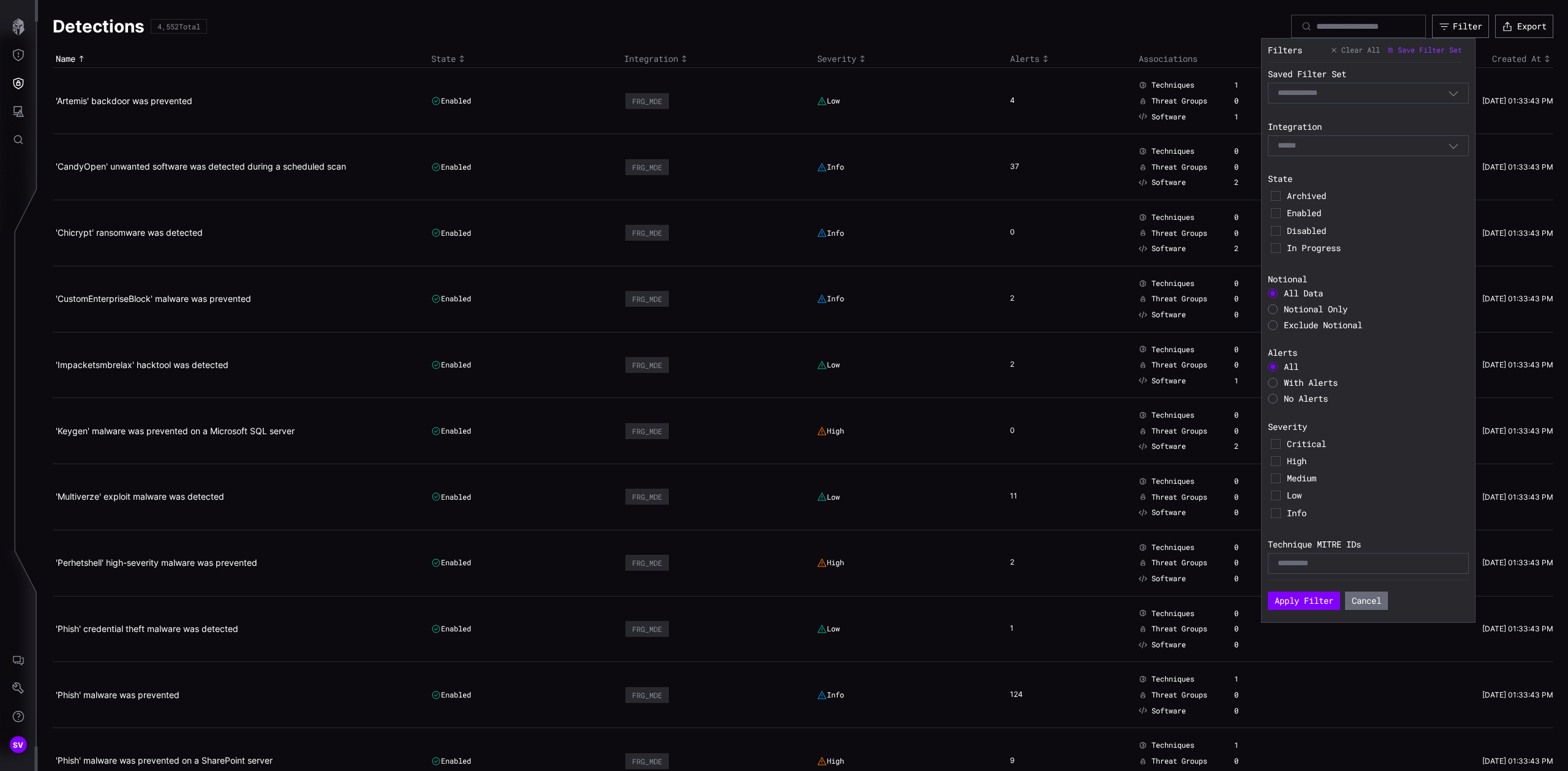
click at [1283, 233] on div "Disabled" at bounding box center [1368, 231] width 201 height 17
click at [1276, 232] on icon at bounding box center [1276, 231] width 10 height 10
click at [1280, 443] on icon at bounding box center [1276, 444] width 10 height 10
click at [1319, 600] on button "Apply Filter" at bounding box center [1304, 601] width 73 height 19
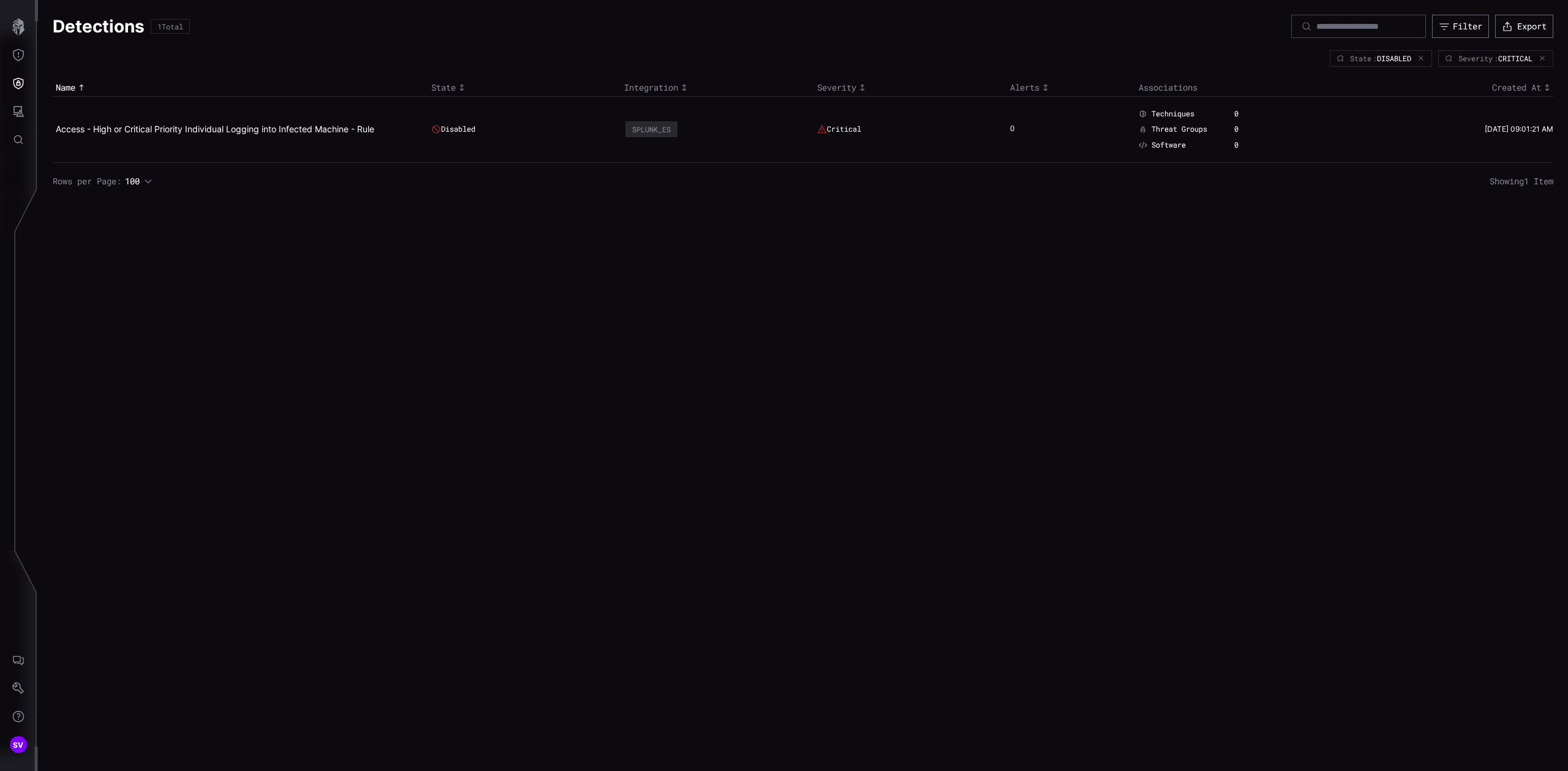
click at [1507, 63] on div "Severity : CRITICAL" at bounding box center [1495, 58] width 115 height 16
click at [1476, 62] on div "Severity" at bounding box center [1468, 58] width 48 height 7
click at [1468, 24] on div "Filter" at bounding box center [1467, 26] width 28 height 11
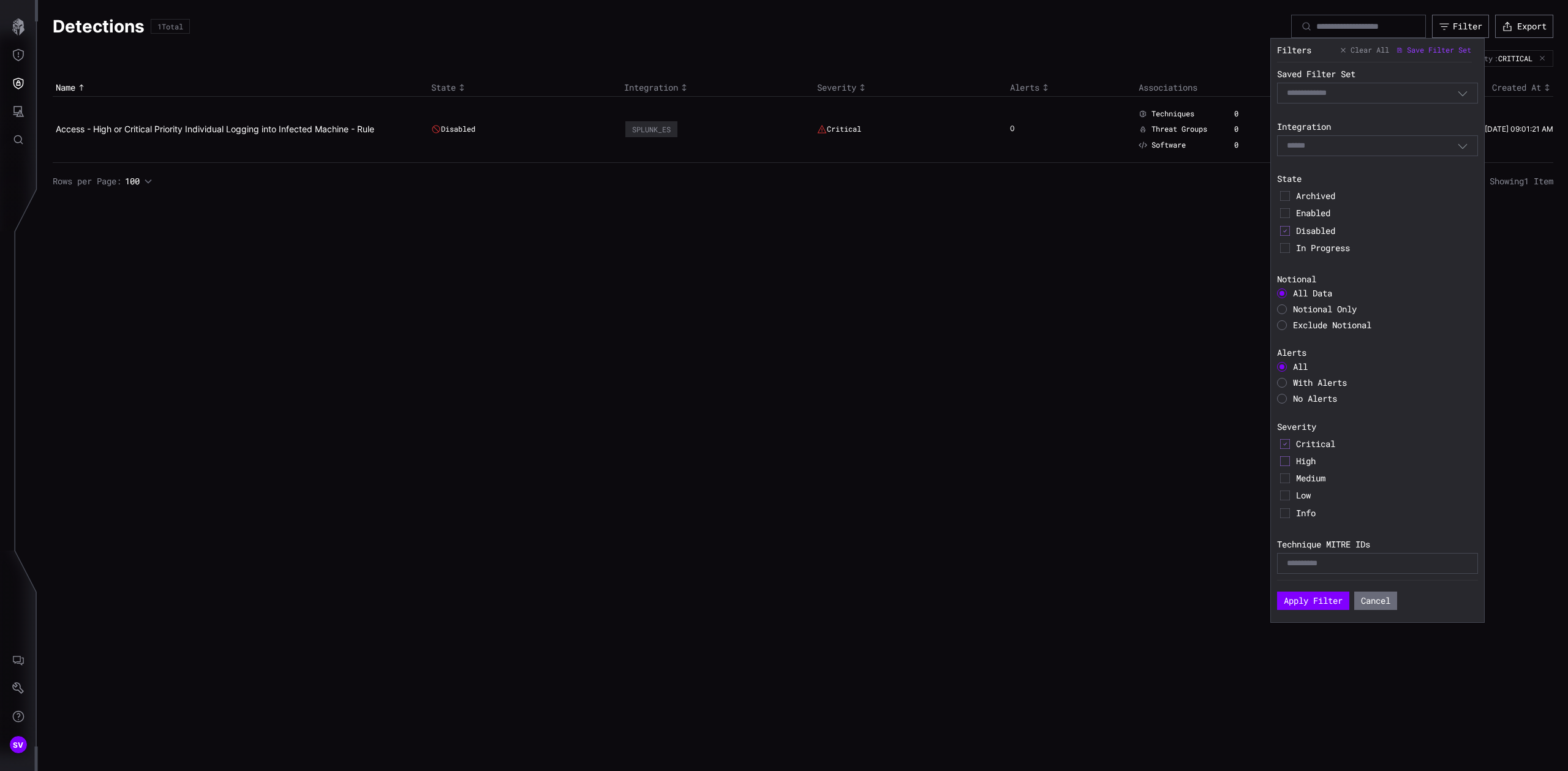
click at [1285, 461] on icon at bounding box center [1285, 461] width 3 height 3
click at [1305, 592] on button "Apply Filter" at bounding box center [1313, 601] width 73 height 19
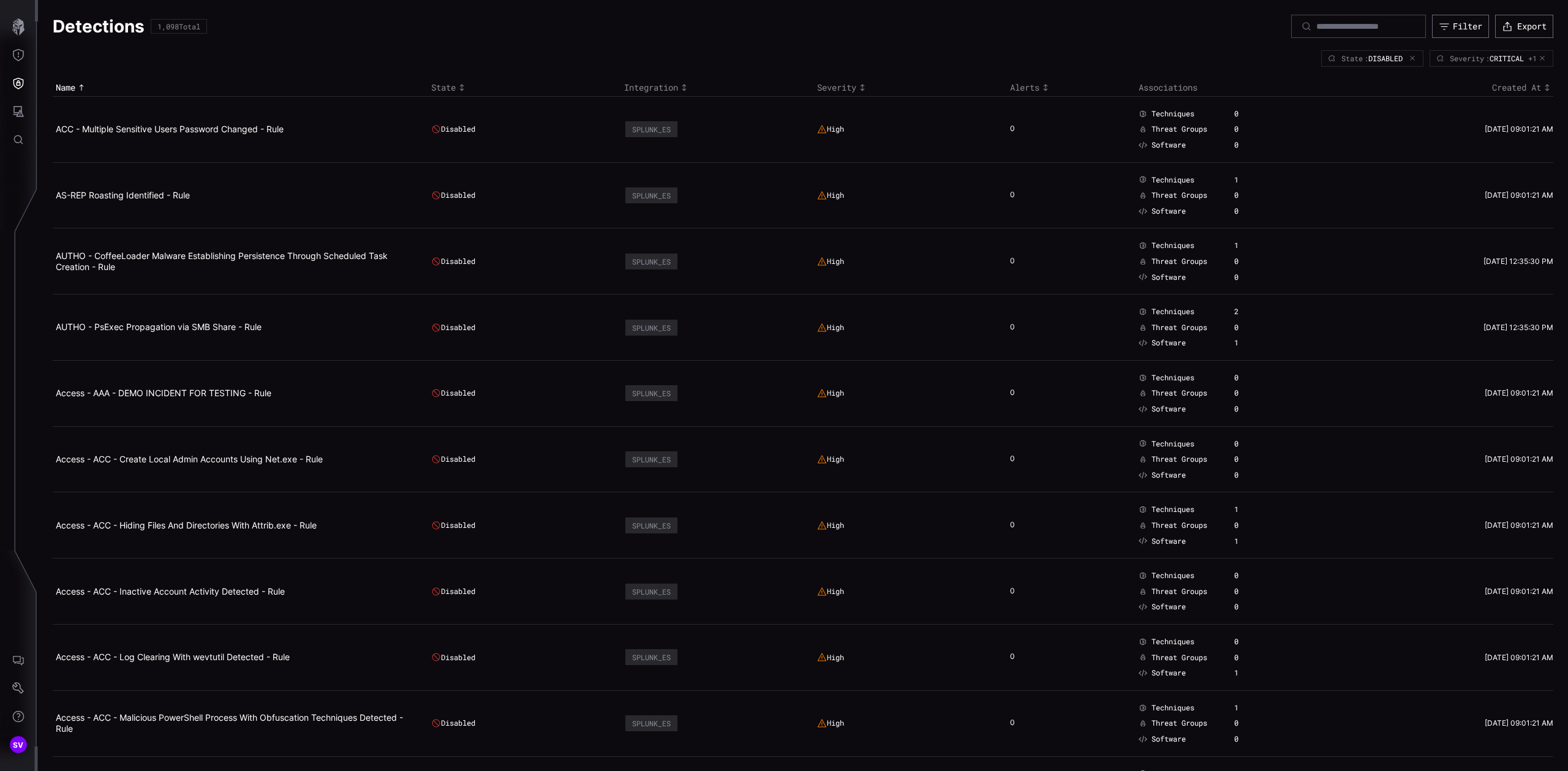
click at [1027, 89] on div "Alerts" at bounding box center [1071, 87] width 123 height 11
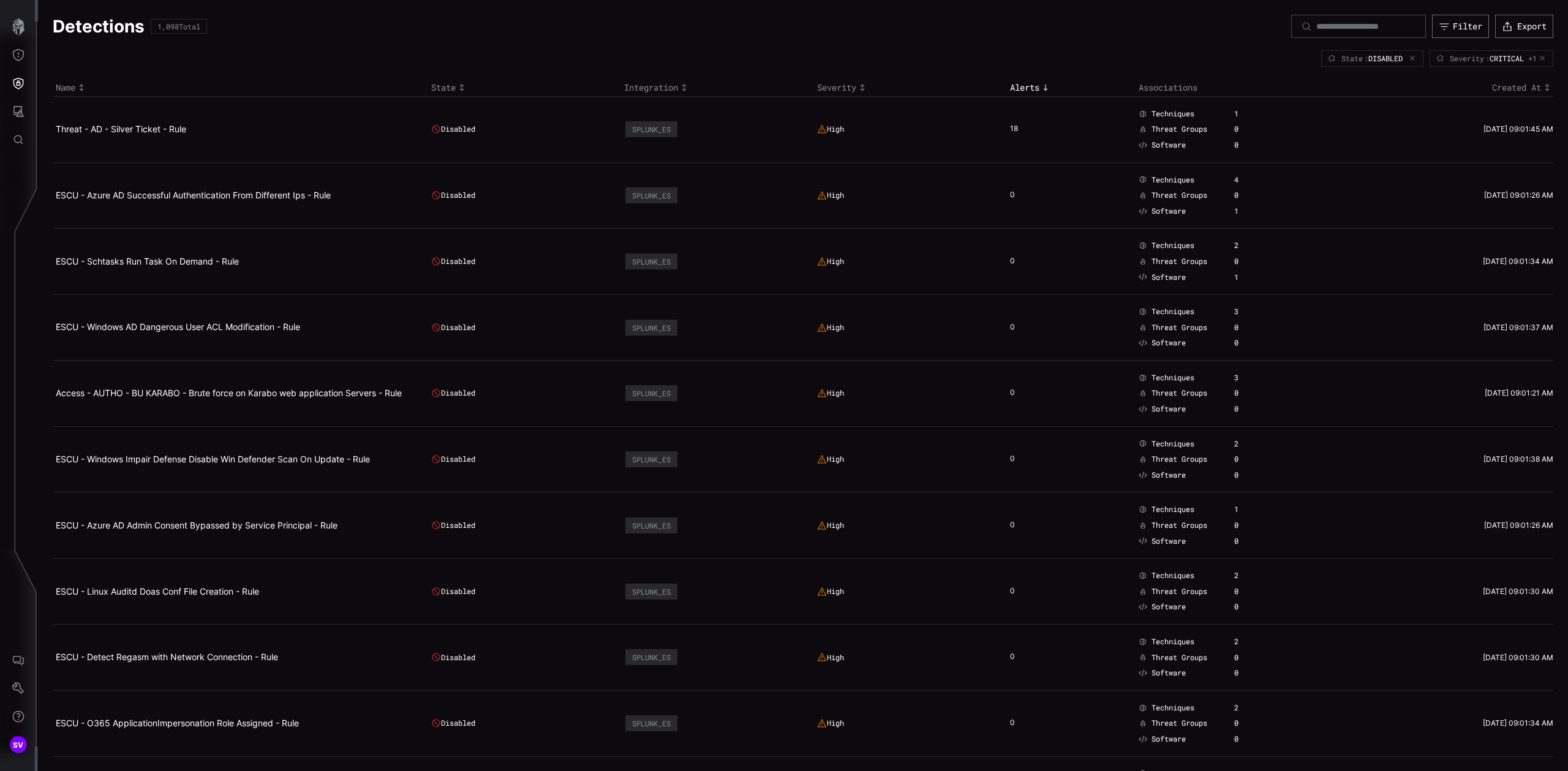
click at [77, 89] on icon "Toggle sort direction" at bounding box center [81, 87] width 10 height 10
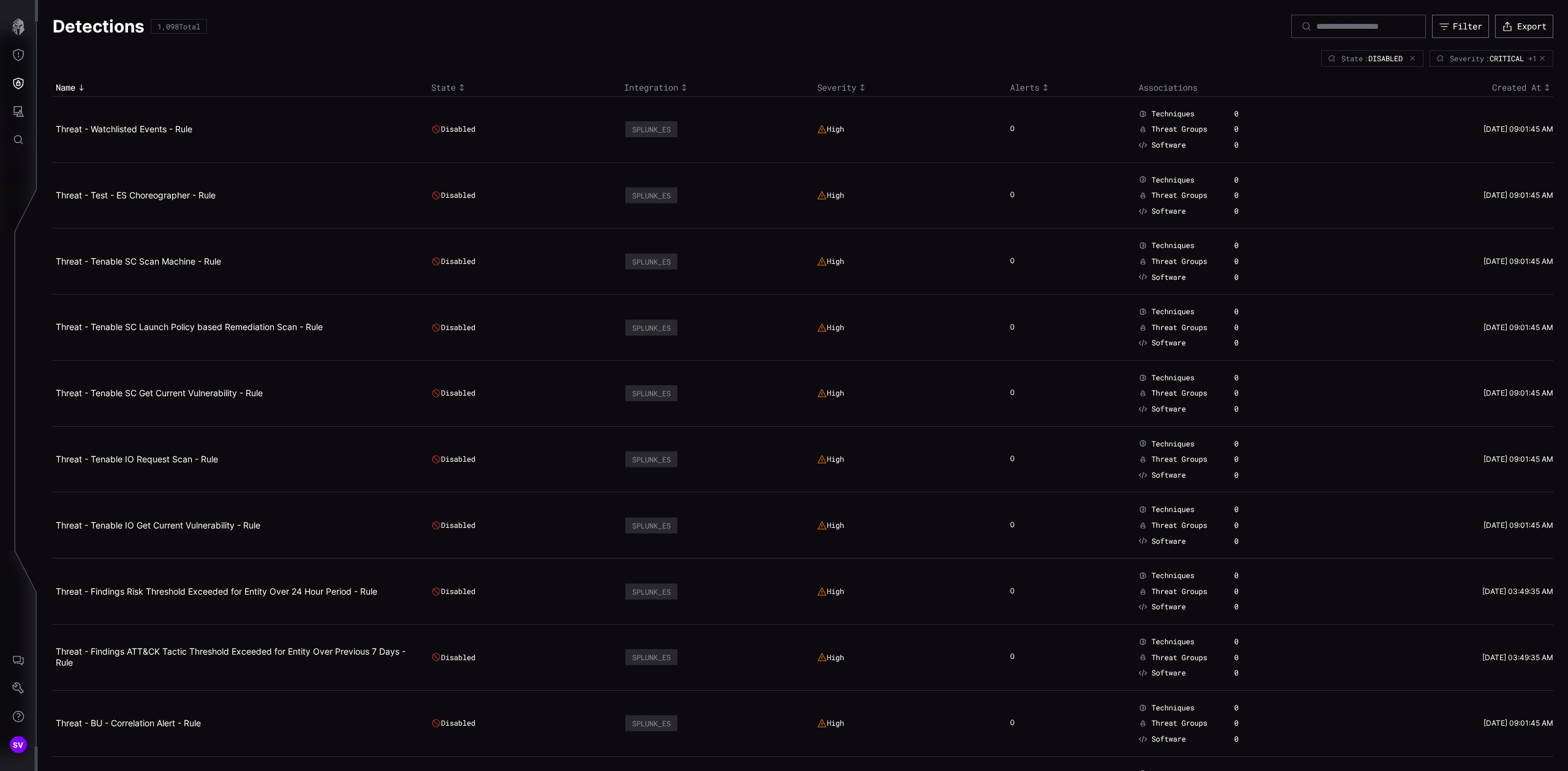
click at [1185, 94] on th "Associations" at bounding box center [1248, 88] width 225 height 18
click at [1183, 92] on th "Associations" at bounding box center [1248, 88] width 225 height 18
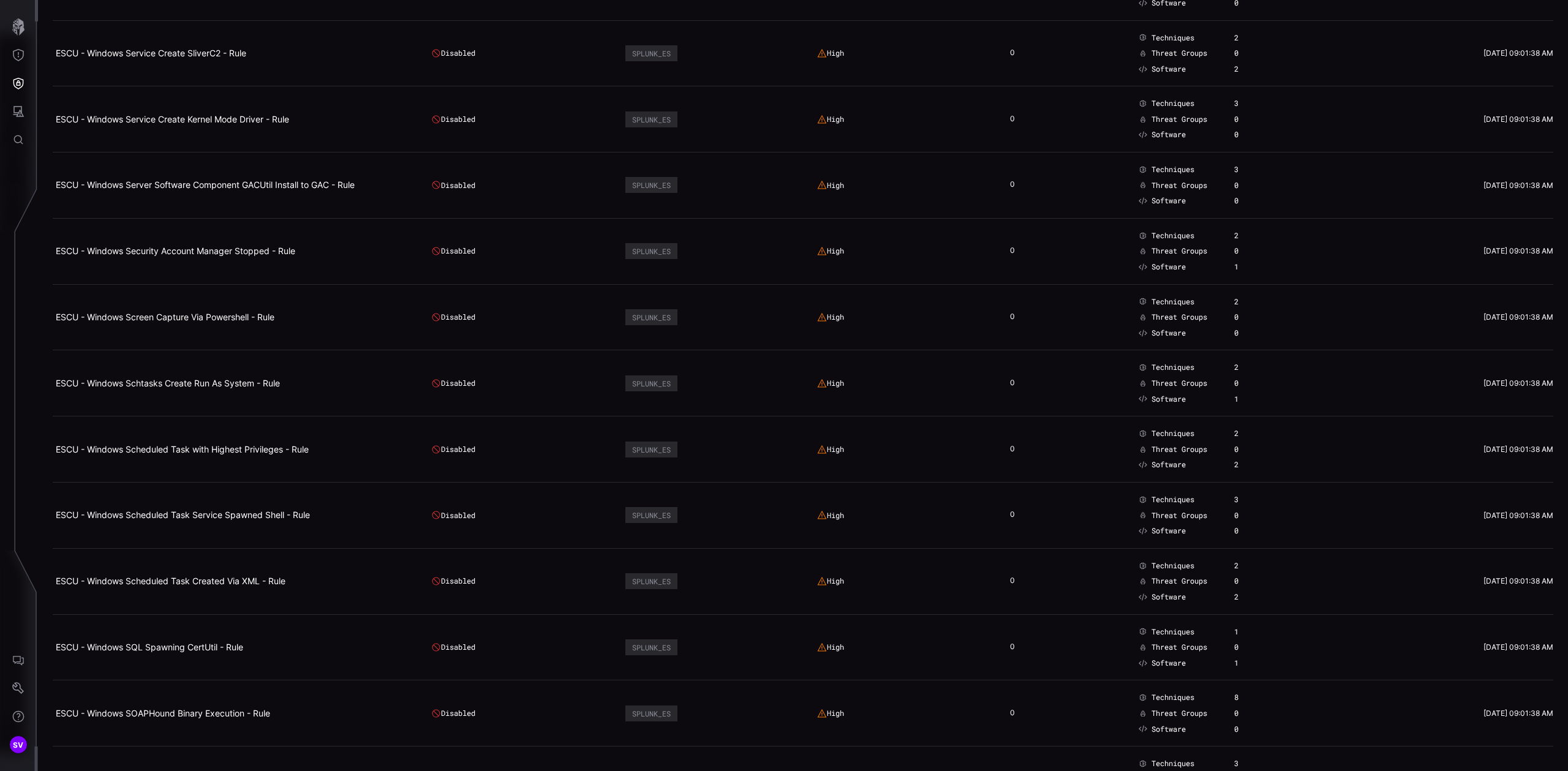
scroll to position [5880, 0]
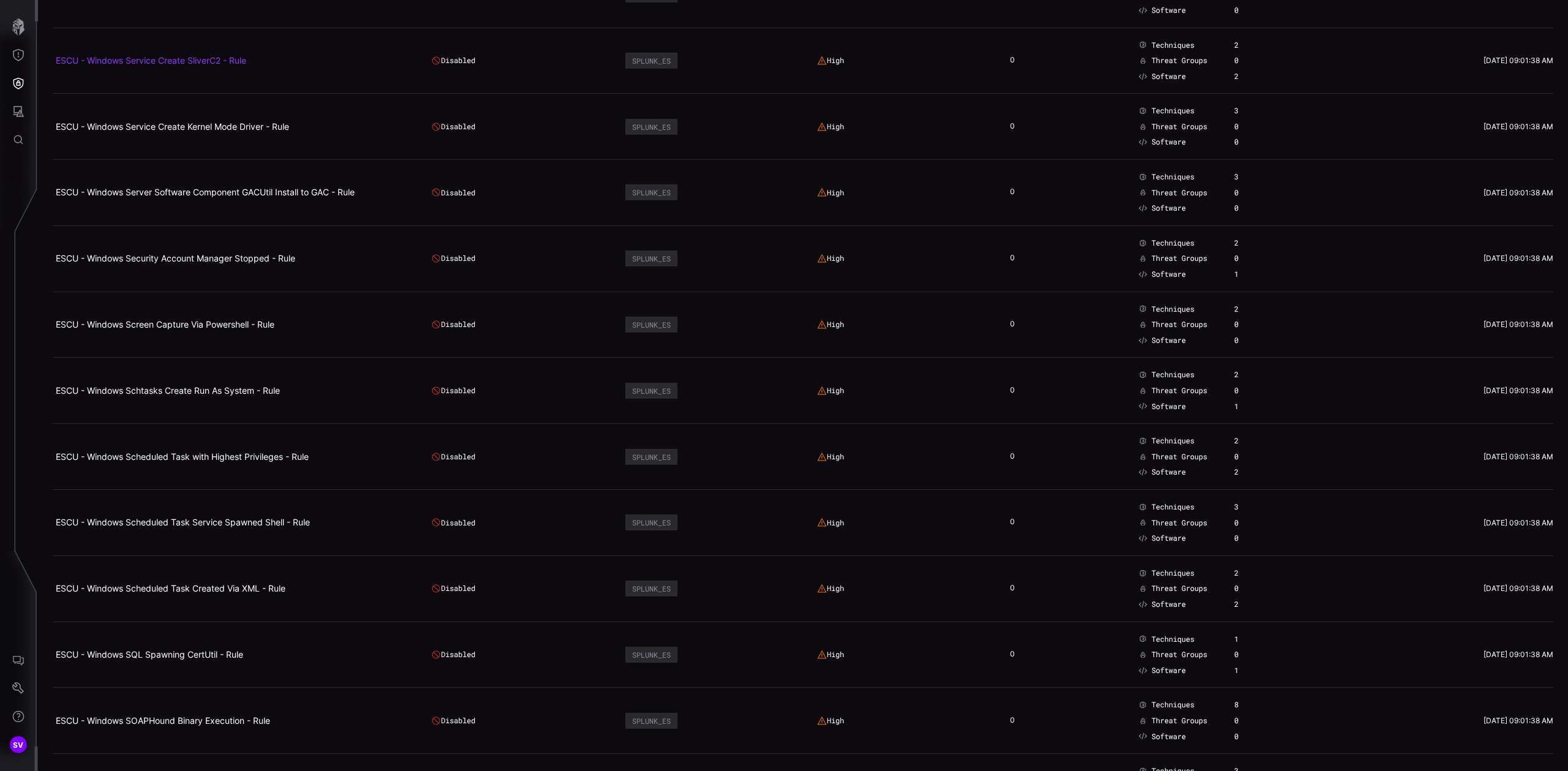
click at [164, 58] on link "ESCU - Windows Service Create SliverC2 - Rule" at bounding box center [151, 60] width 191 height 10
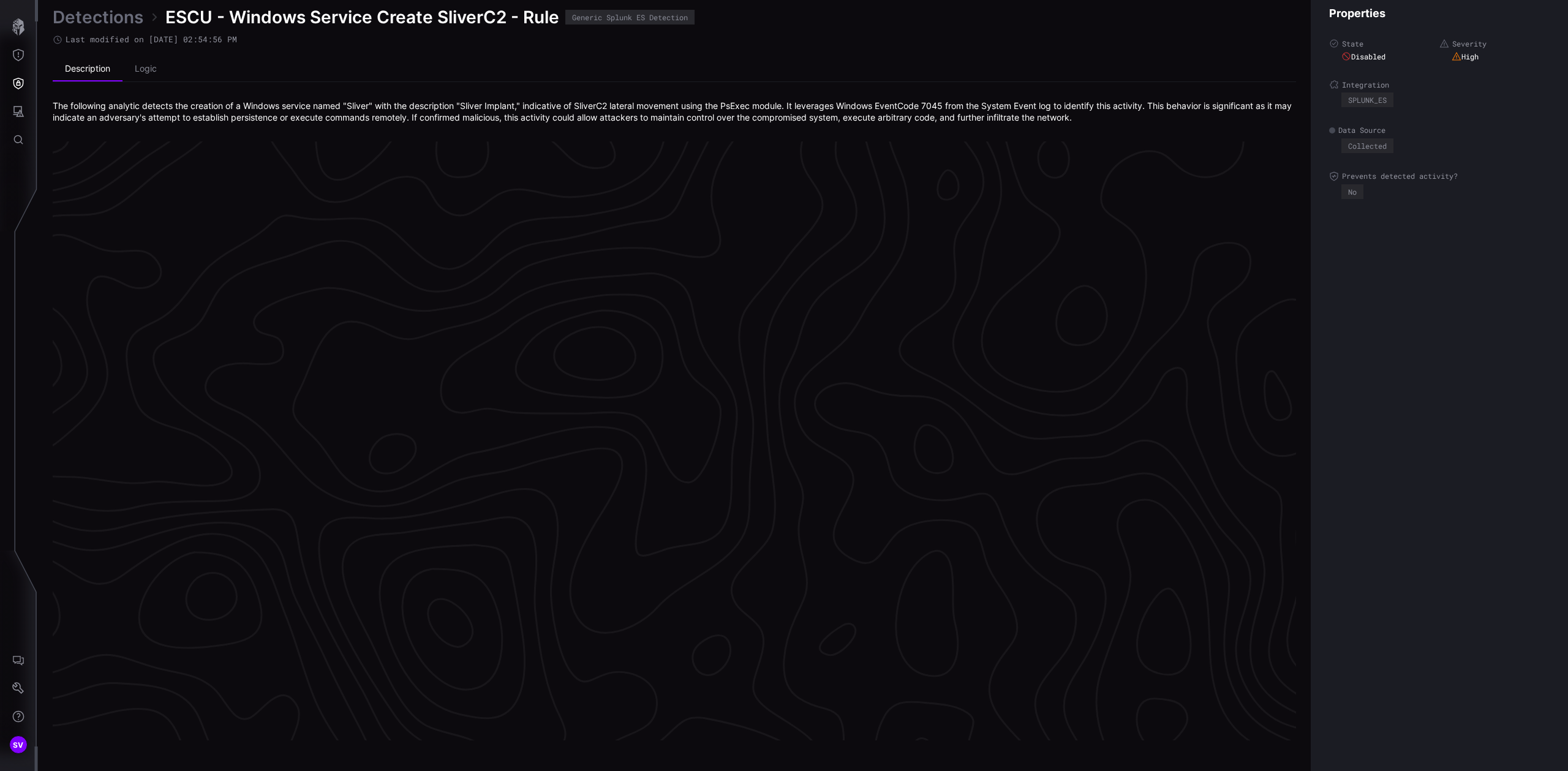
scroll to position [2461, 302]
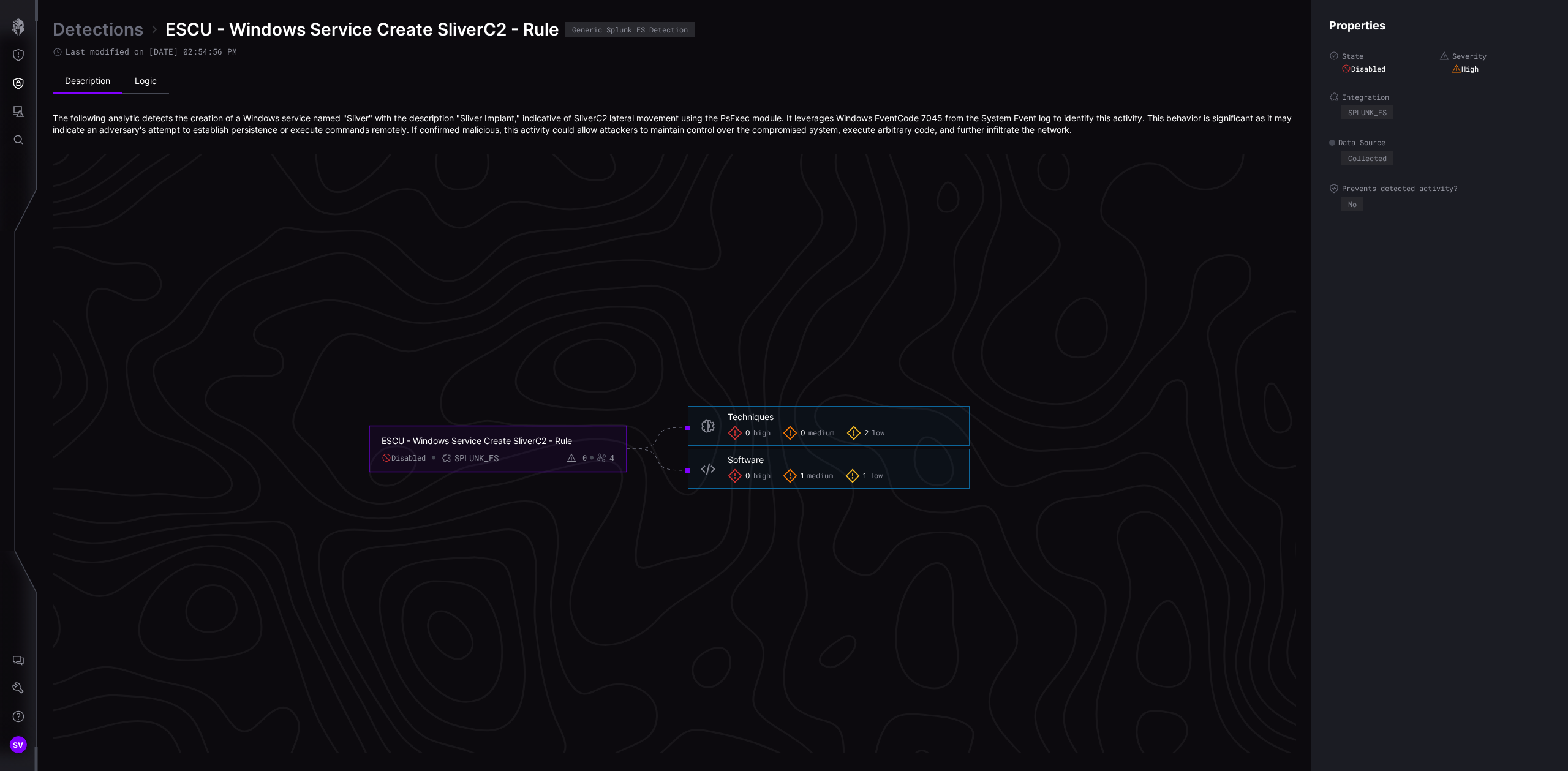
click at [149, 81] on li "Logic" at bounding box center [146, 82] width 46 height 24
